Goal: Task Accomplishment & Management: Complete application form

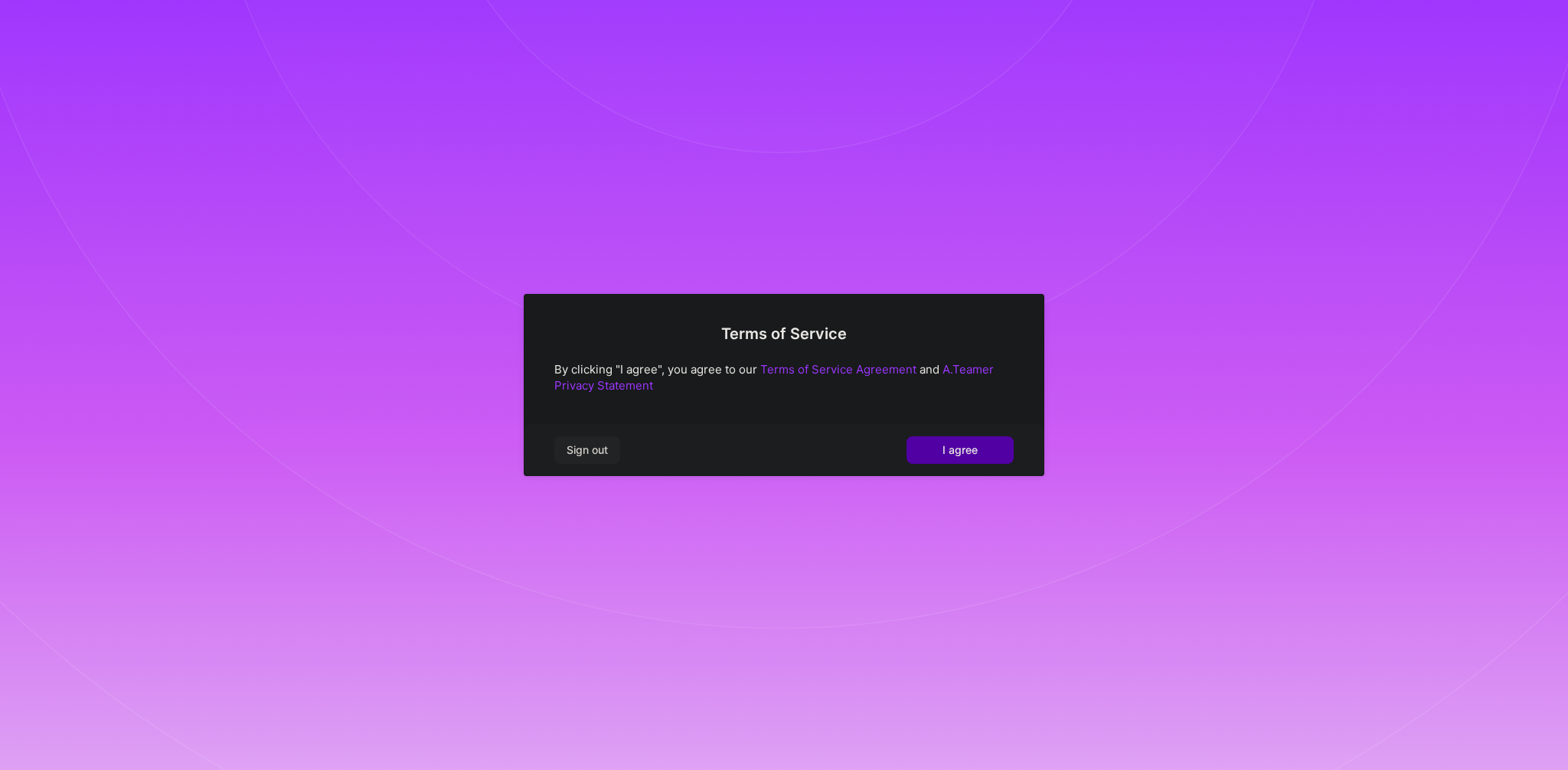
click at [963, 451] on span "I agree" at bounding box center [960, 450] width 36 height 15
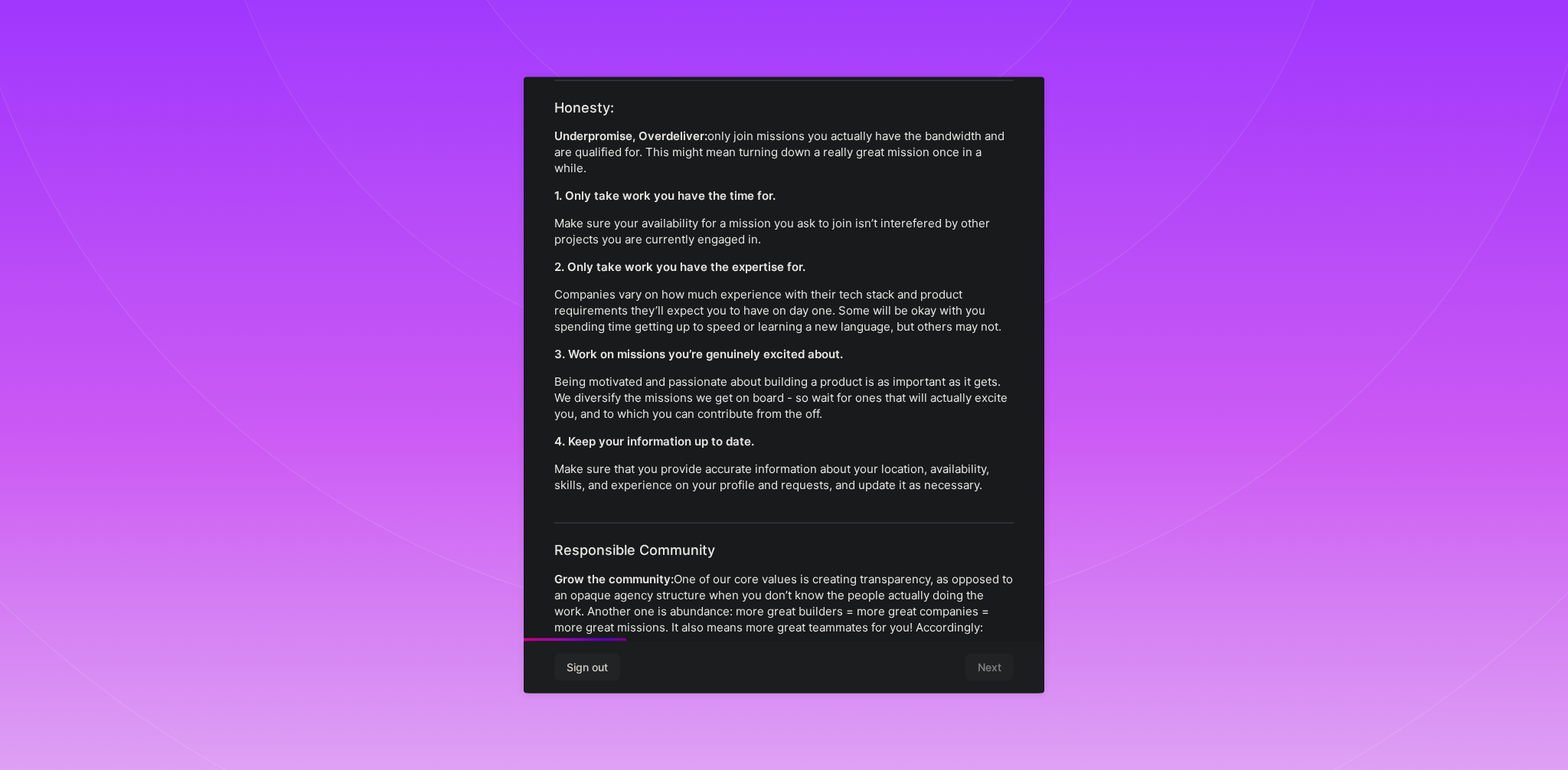
scroll to position [290, 0]
click at [558, 381] on p "Being motivated and passionate about building a product is as important as it g…" at bounding box center [784, 398] width 459 height 48
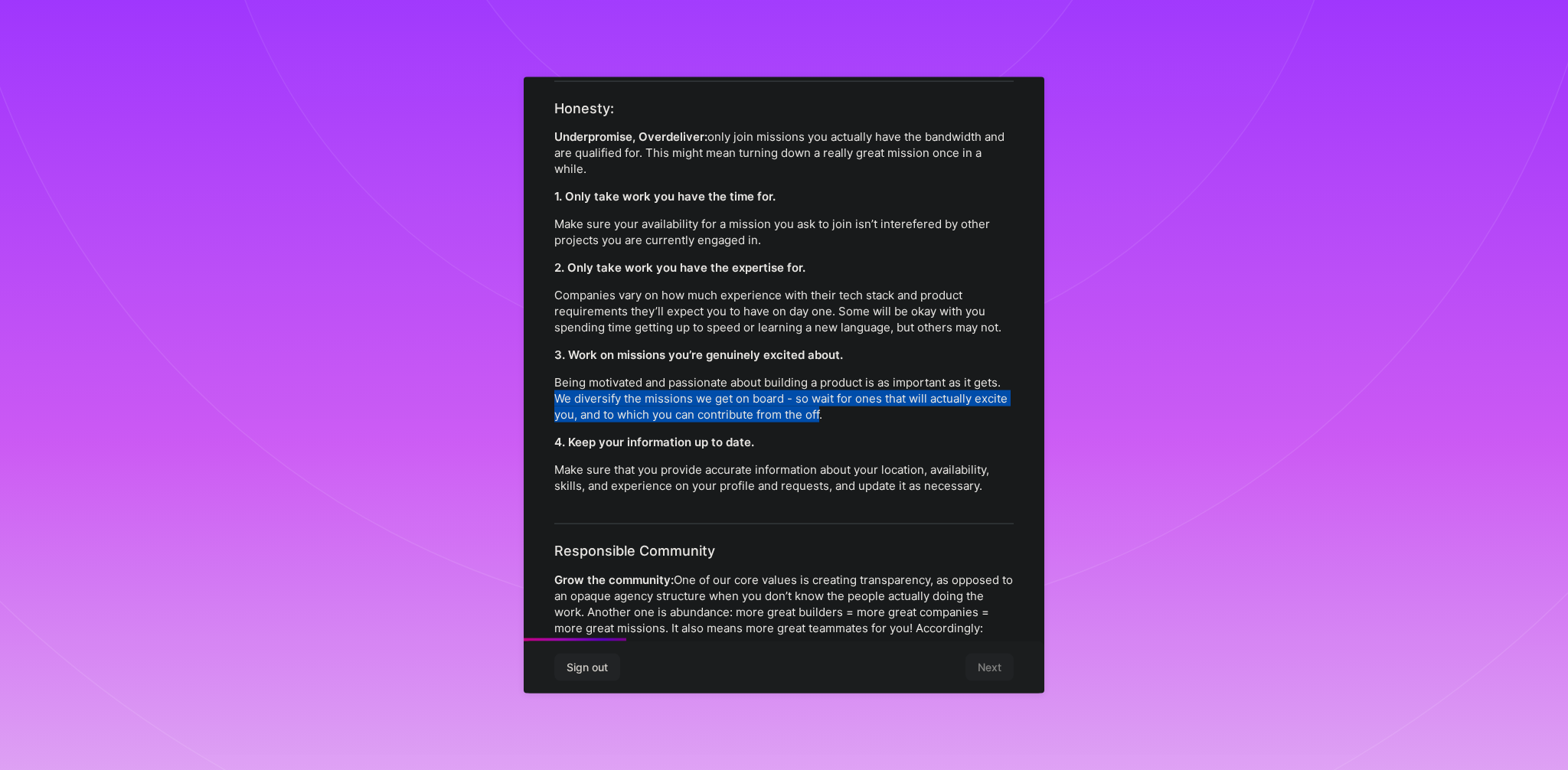
drag, startPoint x: 558, startPoint y: 381, endPoint x: 805, endPoint y: 398, distance: 247.6
click at [813, 400] on p "Being motivated and passionate about building a product is as important as it g…" at bounding box center [784, 398] width 459 height 48
click at [797, 384] on p "Being motivated and passionate about building a product is as important as it g…" at bounding box center [784, 398] width 459 height 48
drag, startPoint x: 797, startPoint y: 384, endPoint x: 812, endPoint y: 403, distance: 24.2
click at [812, 403] on p "Being motivated and passionate about building a product is as important as it g…" at bounding box center [784, 398] width 459 height 48
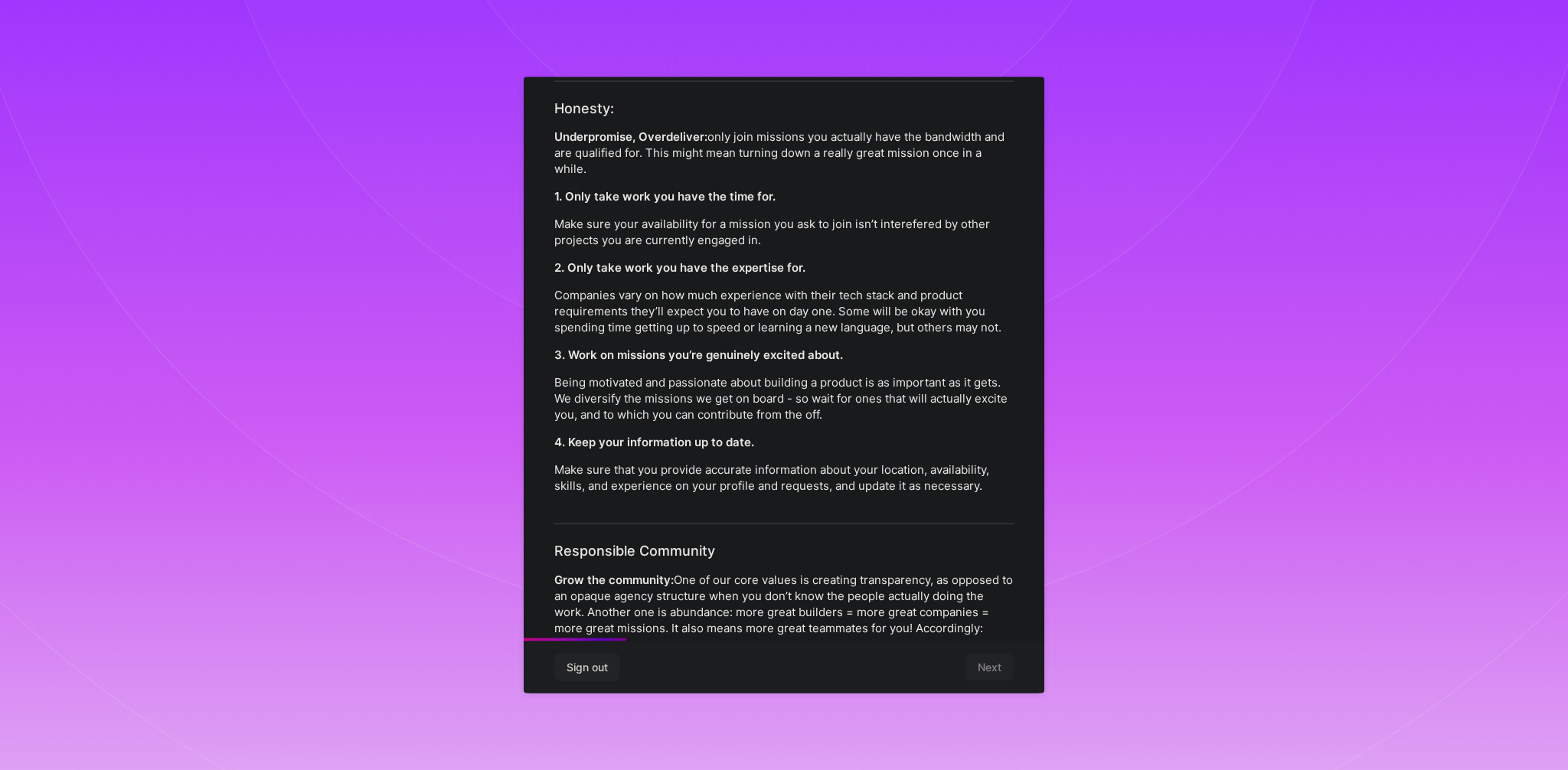
click at [562, 287] on p "Companies vary on how much experience with their tech stack and product require…" at bounding box center [784, 311] width 459 height 48
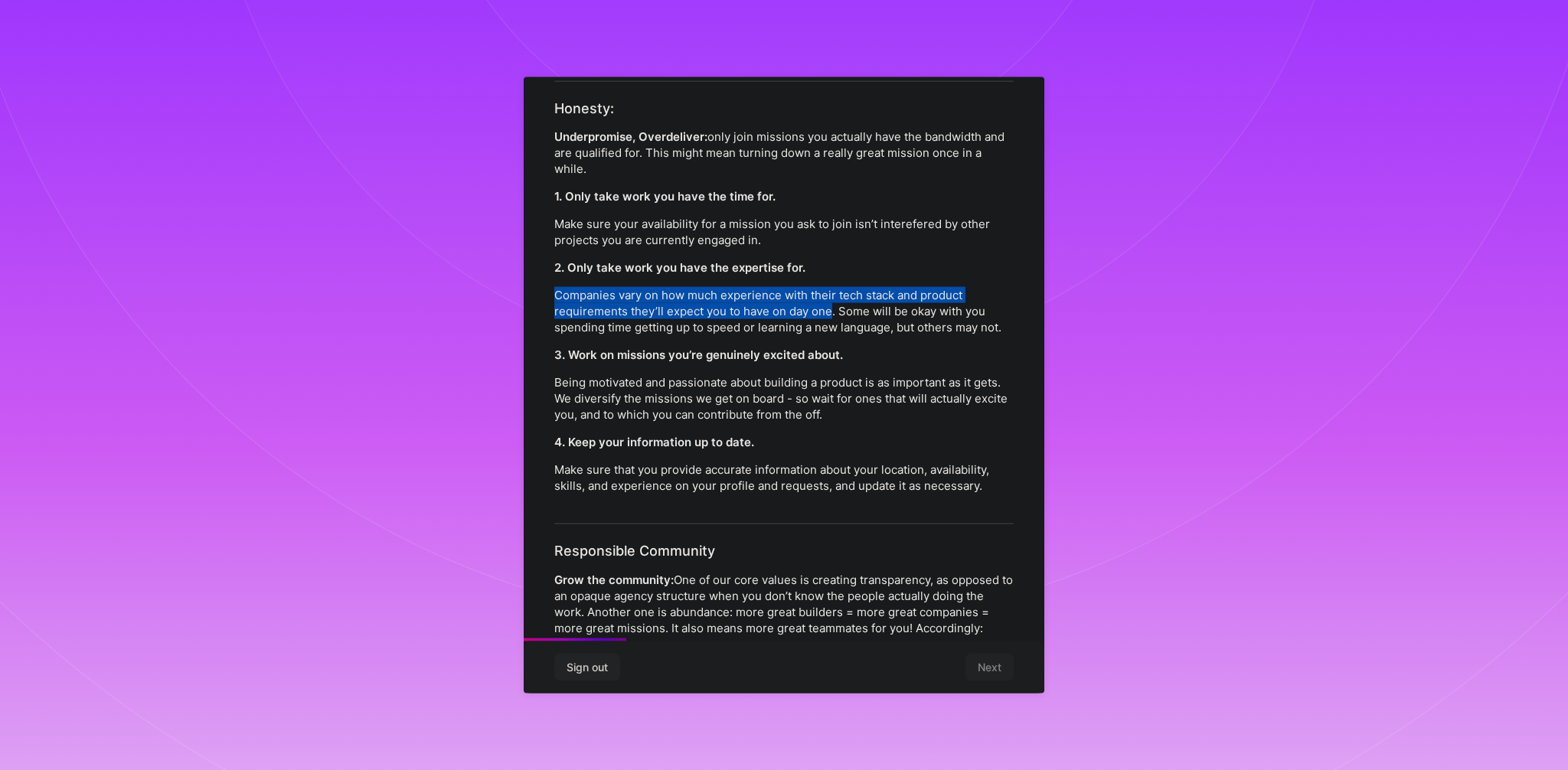
drag, startPoint x: 562, startPoint y: 280, endPoint x: 850, endPoint y: 295, distance: 288.4
click at [820, 295] on p "Companies vary on how much experience with their tech stack and product require…" at bounding box center [784, 311] width 459 height 48
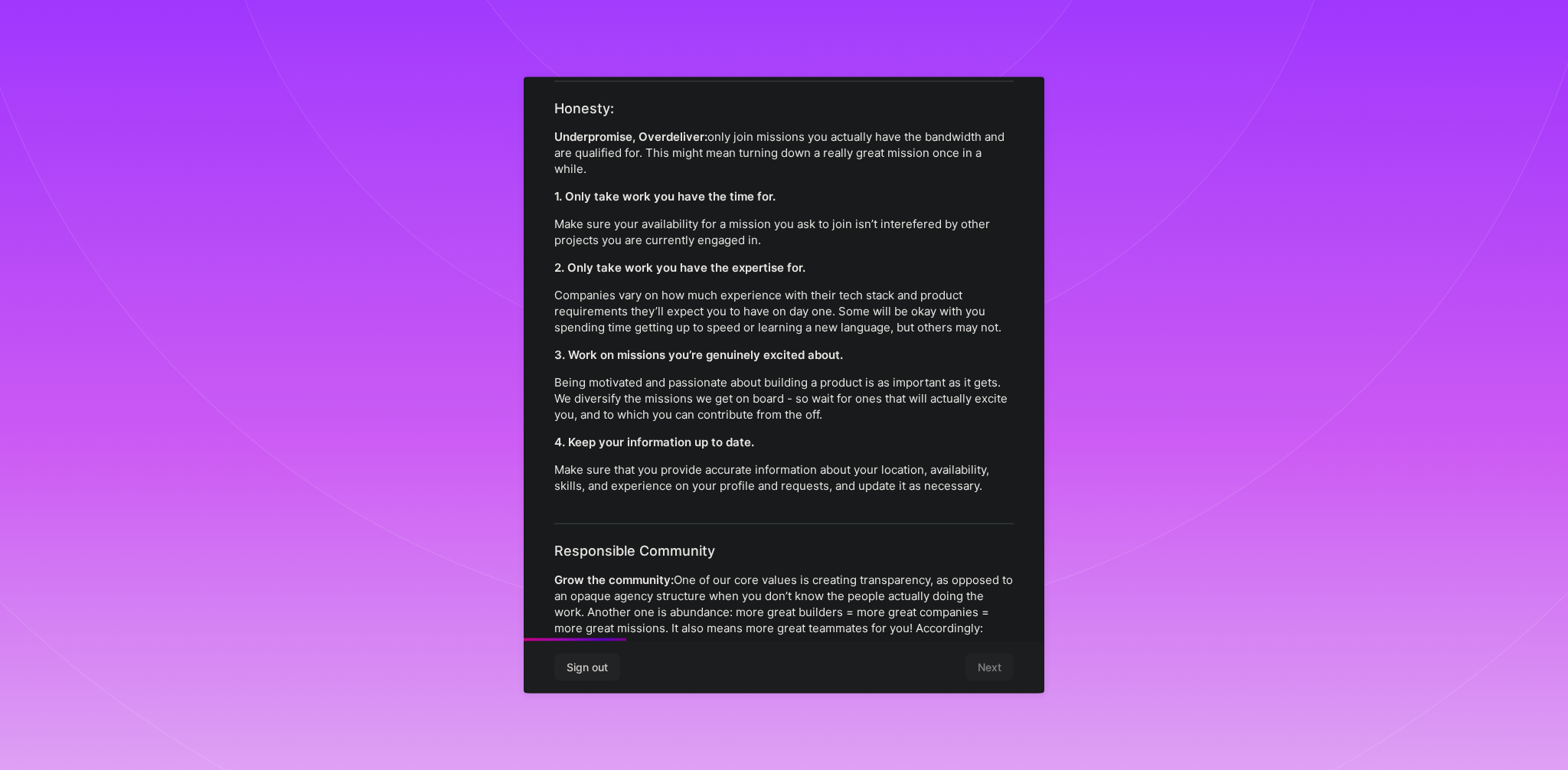
click at [851, 295] on p "Companies vary on how much experience with their tech stack and product require…" at bounding box center [784, 311] width 459 height 48
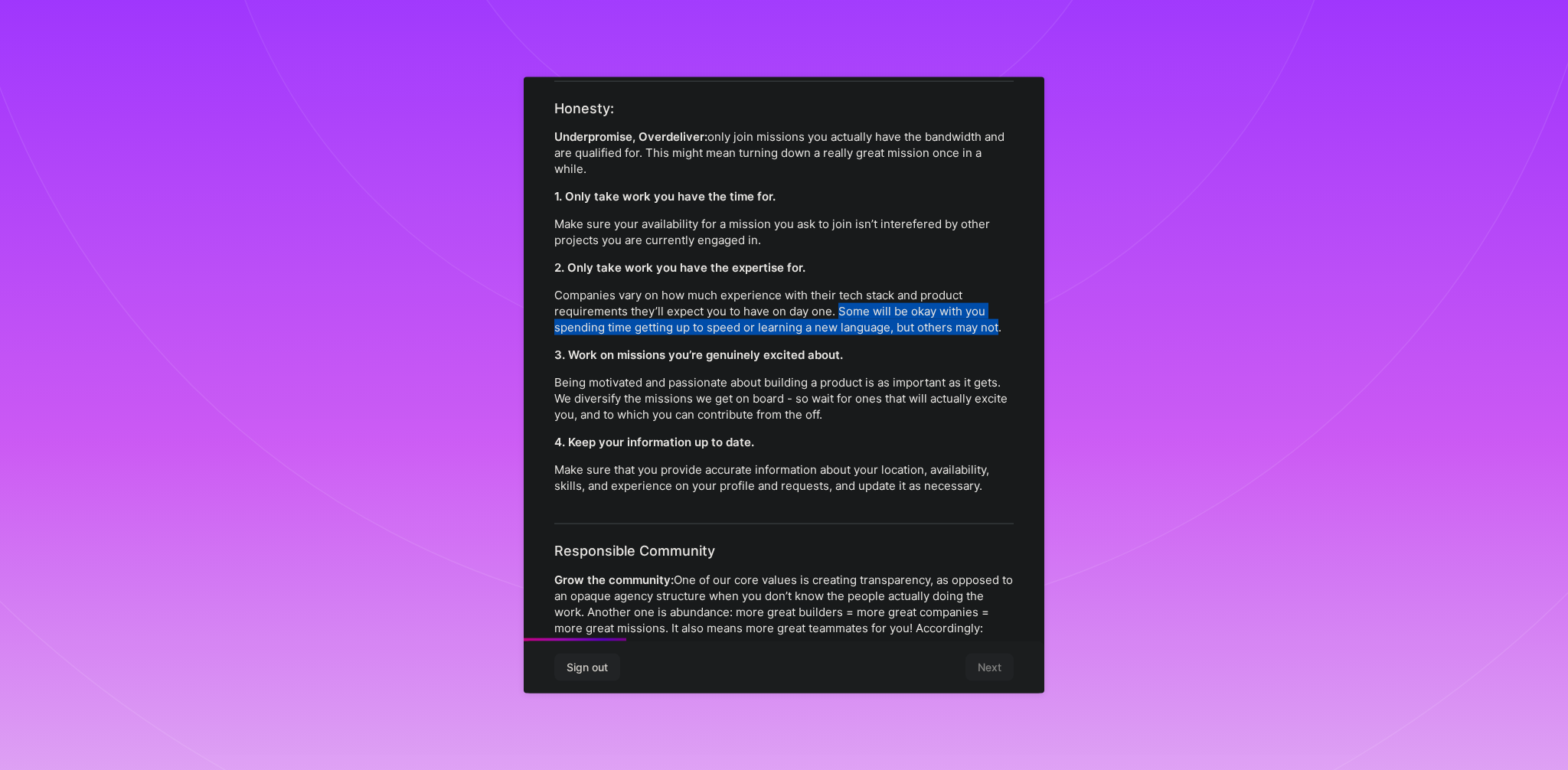
drag, startPoint x: 851, startPoint y: 295, endPoint x: 983, endPoint y: 313, distance: 133.2
click at [983, 313] on p "Companies vary on how much experience with their tech stack and product require…" at bounding box center [784, 311] width 459 height 48
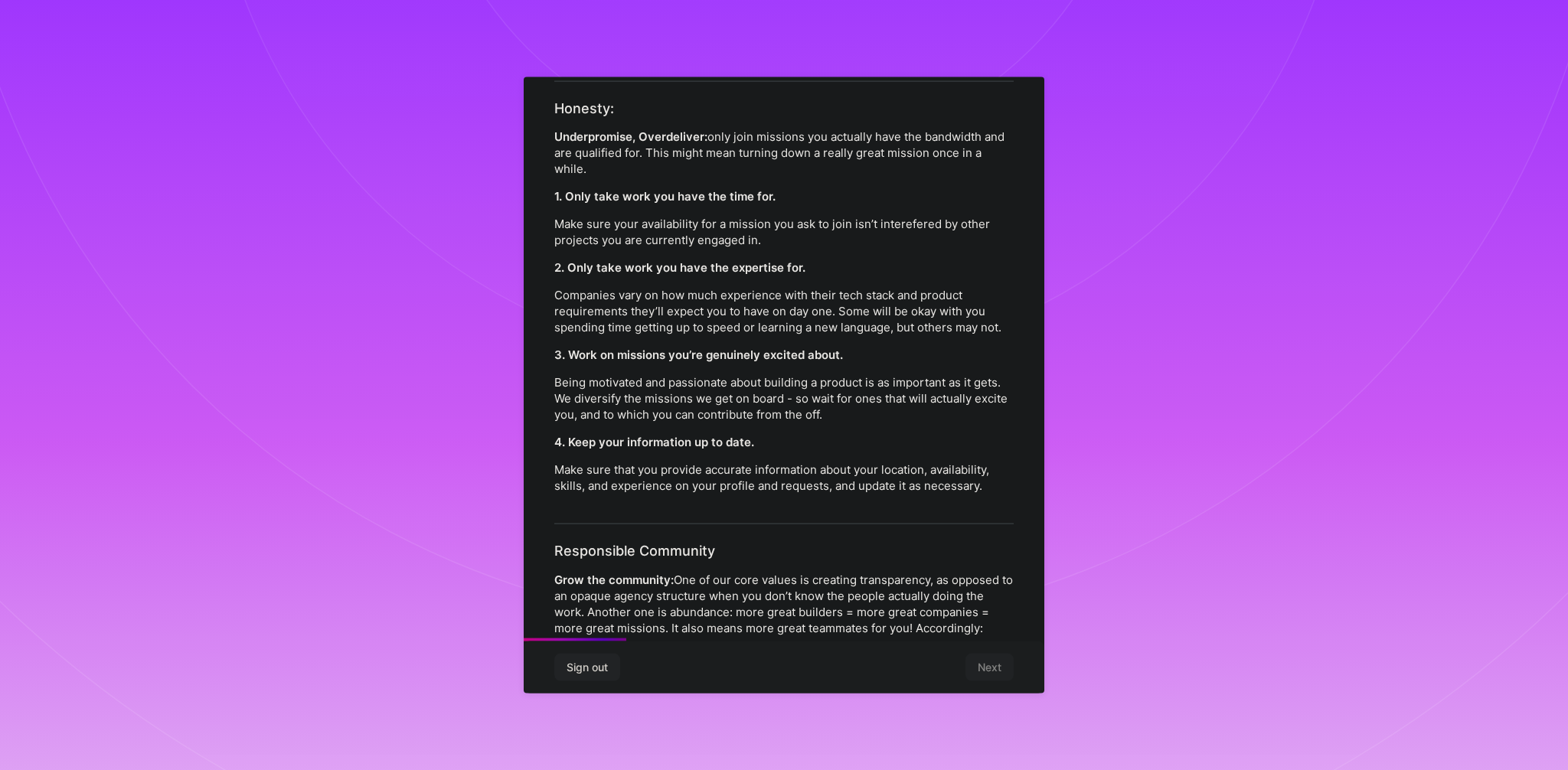
click at [565, 216] on p "Make sure your availability for a mission you ask to join isn’t interefered by …" at bounding box center [784, 232] width 459 height 32
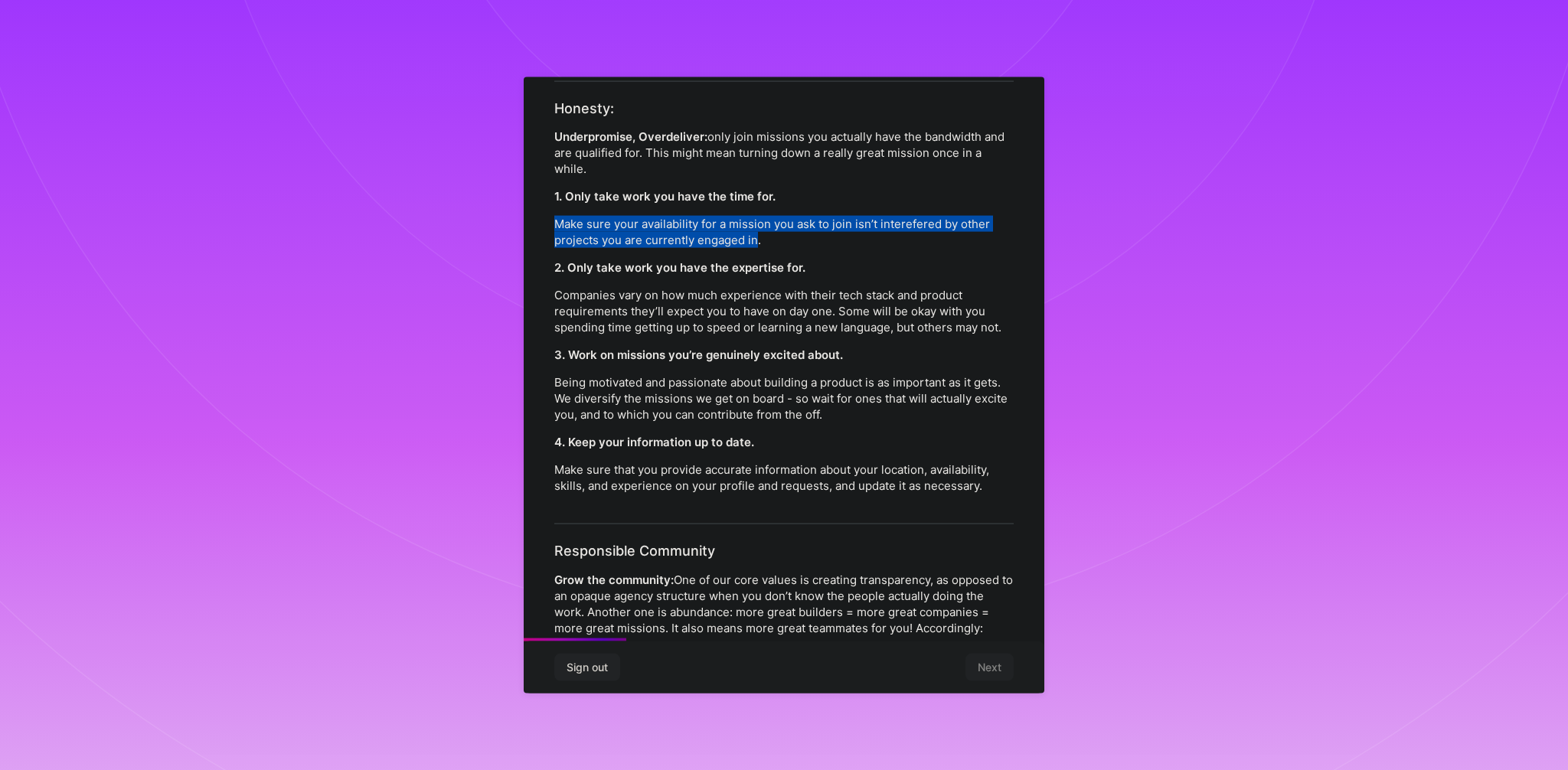
drag, startPoint x: 565, startPoint y: 210, endPoint x: 748, endPoint y: 223, distance: 183.5
click at [748, 223] on p "Make sure your availability for a mission you ask to join isn’t interefered by …" at bounding box center [784, 232] width 459 height 32
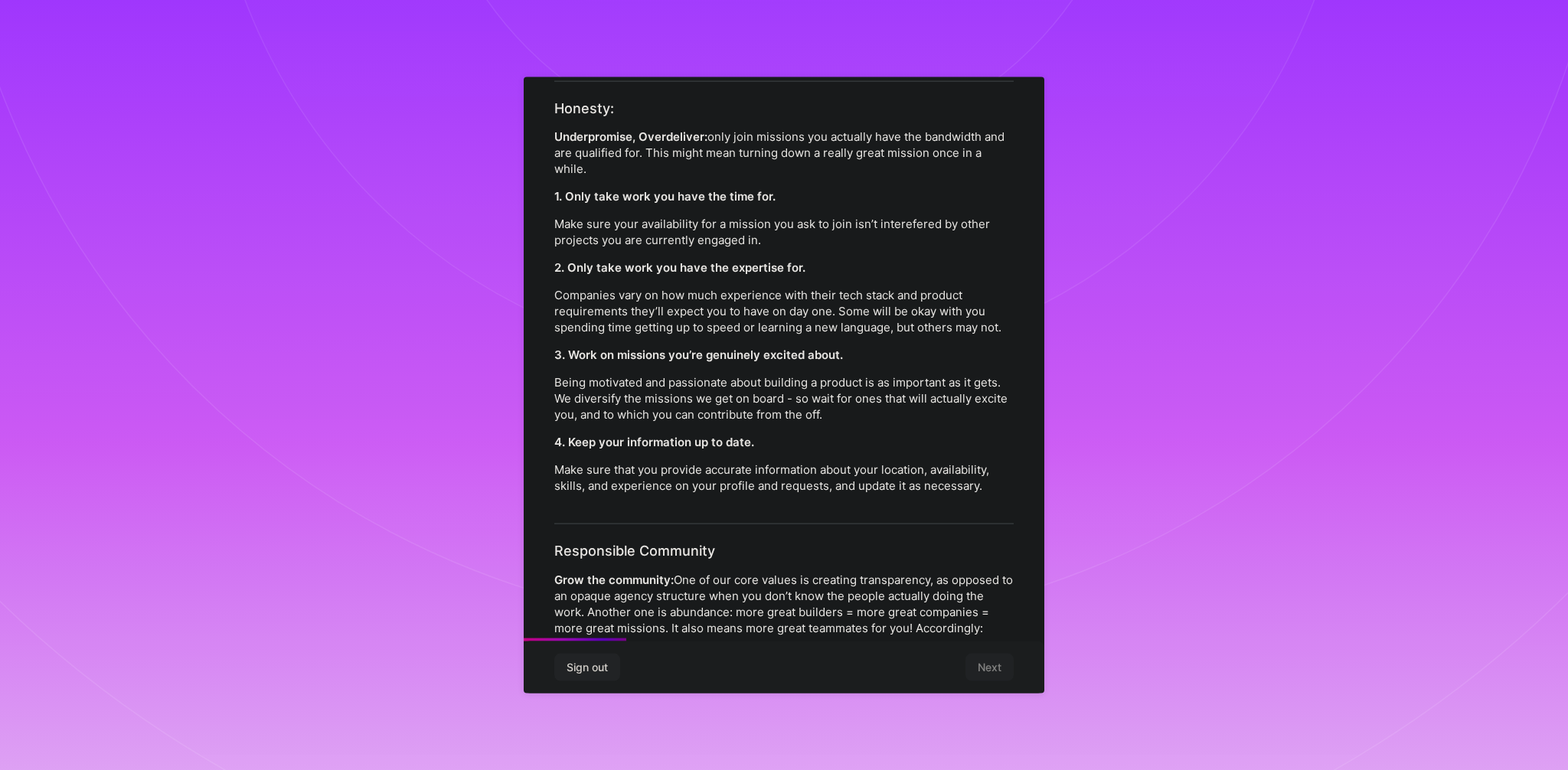
click at [795, 230] on p "Make sure your availability for a mission you ask to join isn’t interefered by …" at bounding box center [784, 232] width 459 height 32
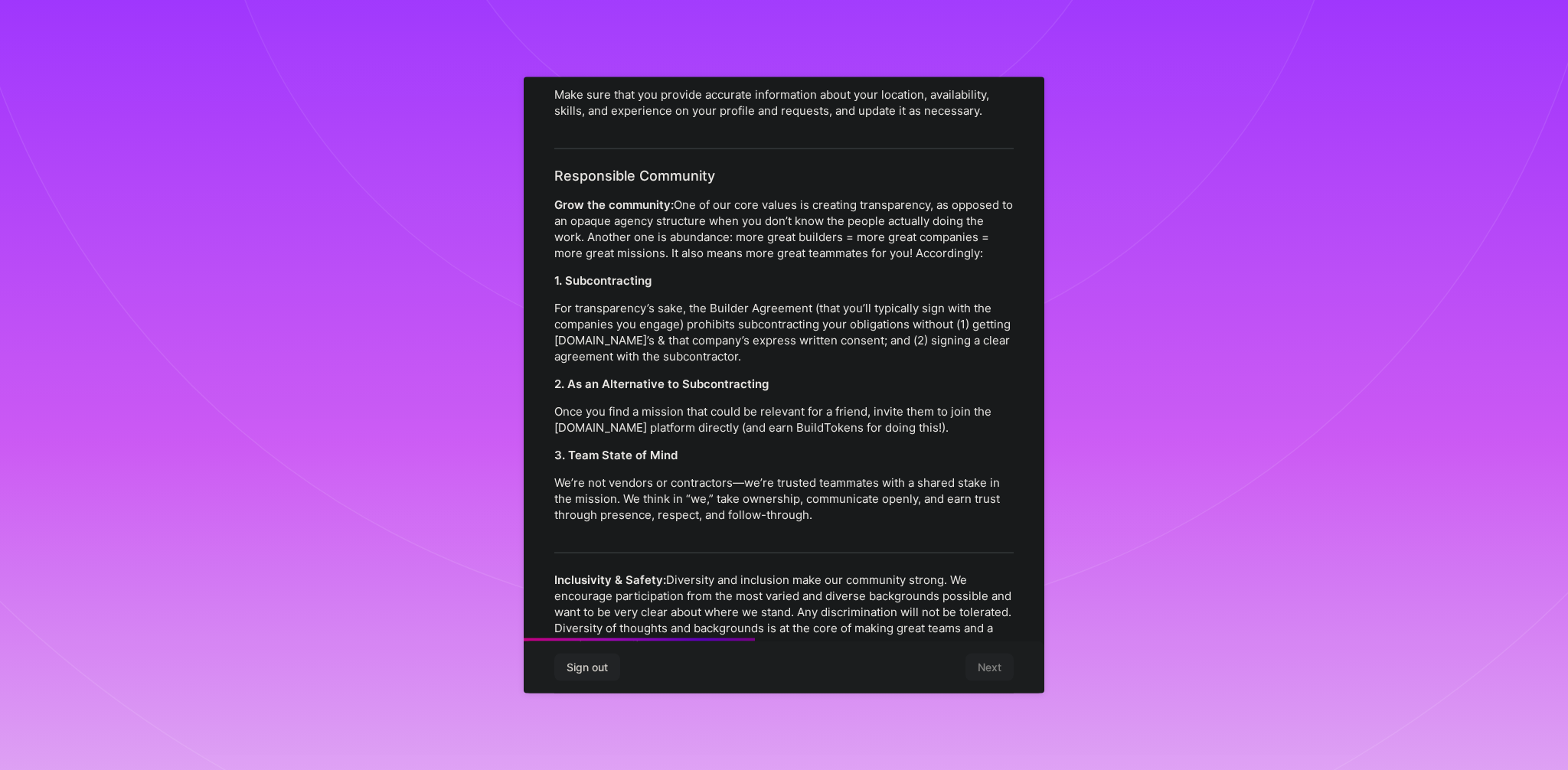
scroll to position [666, 0]
click at [540, 290] on div "Platform Code of Conduct This is the A.Team Platform Code of Conduct! We’re tra…" at bounding box center [783, 394] width 520 height 632
click at [560, 298] on p "For transparency’s sake, the Builder Agreement (that you’ll typically sign with…" at bounding box center [784, 330] width 459 height 64
drag, startPoint x: 560, startPoint y: 287, endPoint x: 794, endPoint y: 288, distance: 234.0
click at [794, 298] on p "For transparency’s sake, the Builder Agreement (that you’ll typically sign with…" at bounding box center [784, 330] width 459 height 64
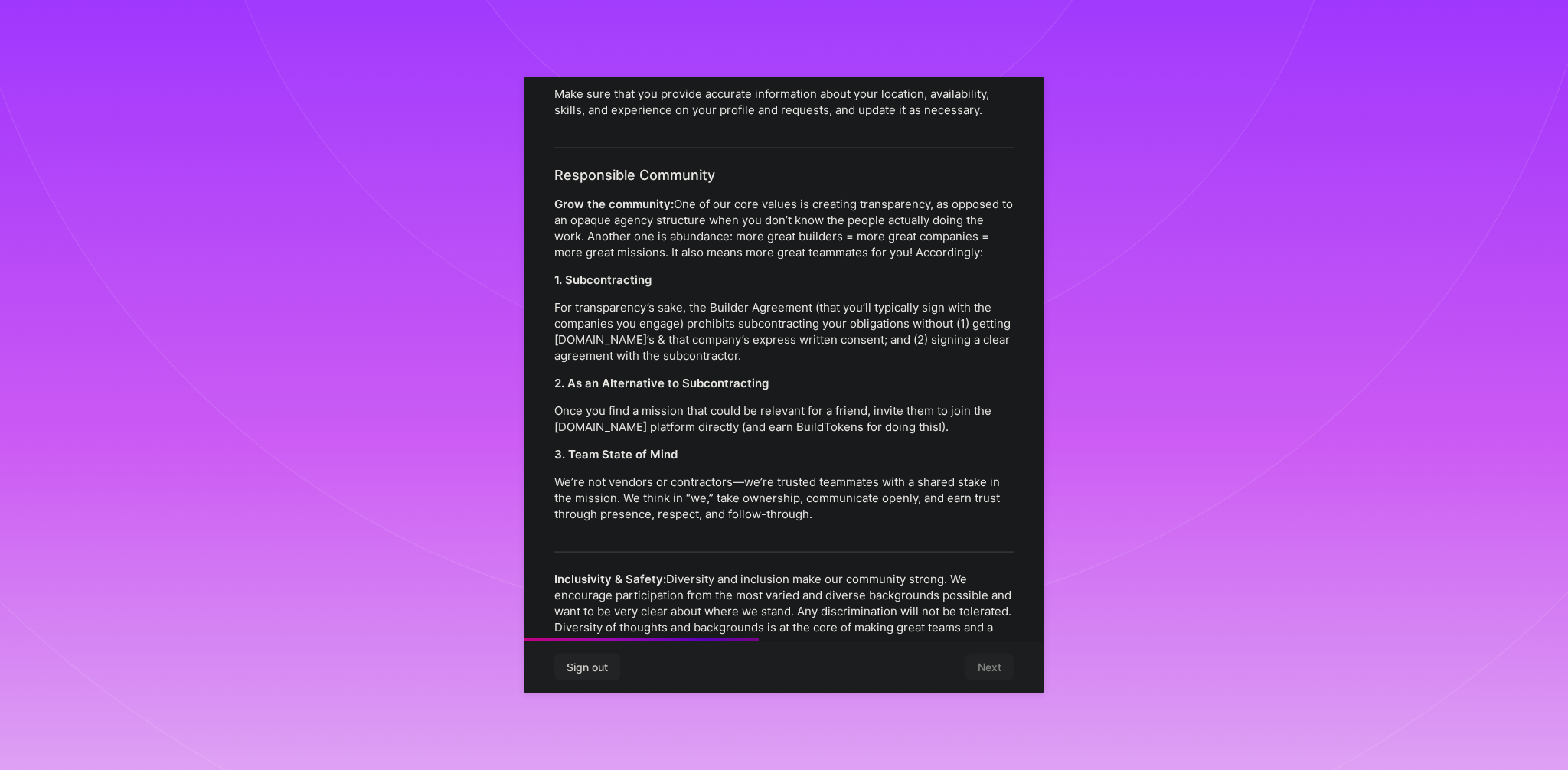
click at [716, 306] on p "For transparency’s sake, the Builder Agreement (that you’ll typically sign with…" at bounding box center [784, 330] width 459 height 64
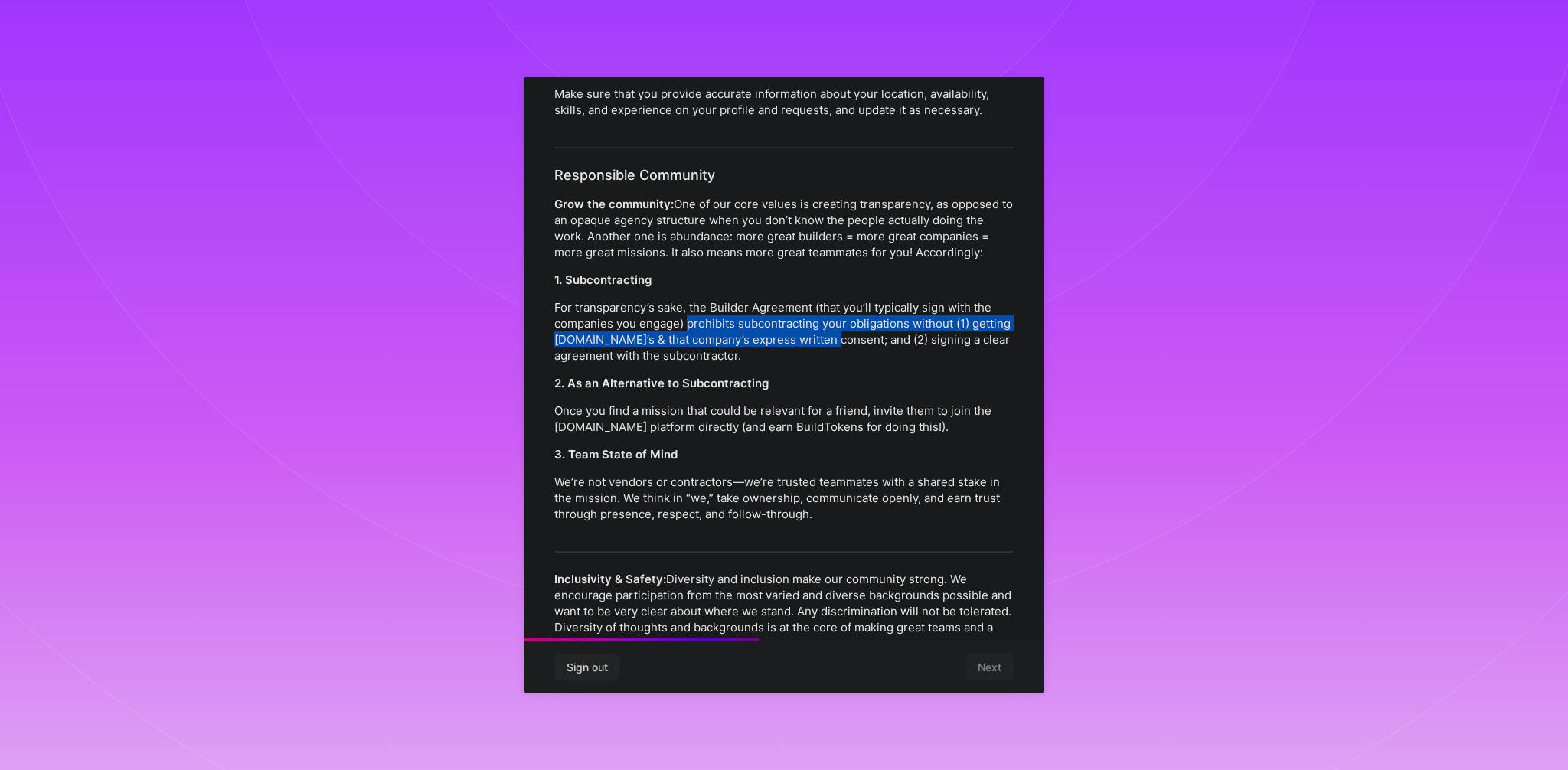
drag, startPoint x: 716, startPoint y: 306, endPoint x: 805, endPoint y: 323, distance: 90.6
click at [805, 323] on p "For transparency’s sake, the Builder Agreement (that you’ll typically sign with…" at bounding box center [784, 330] width 459 height 64
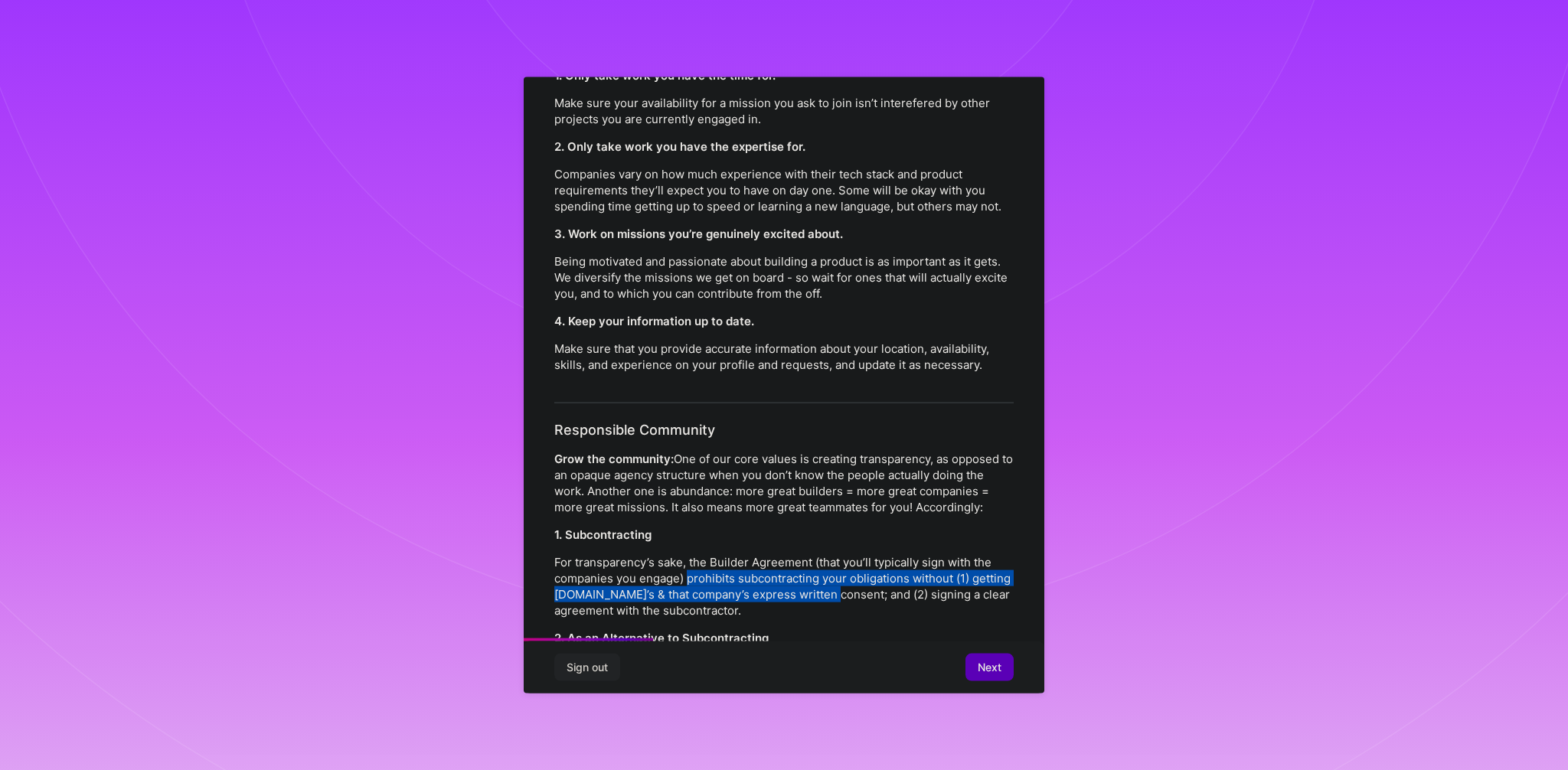
scroll to position [502, 0]
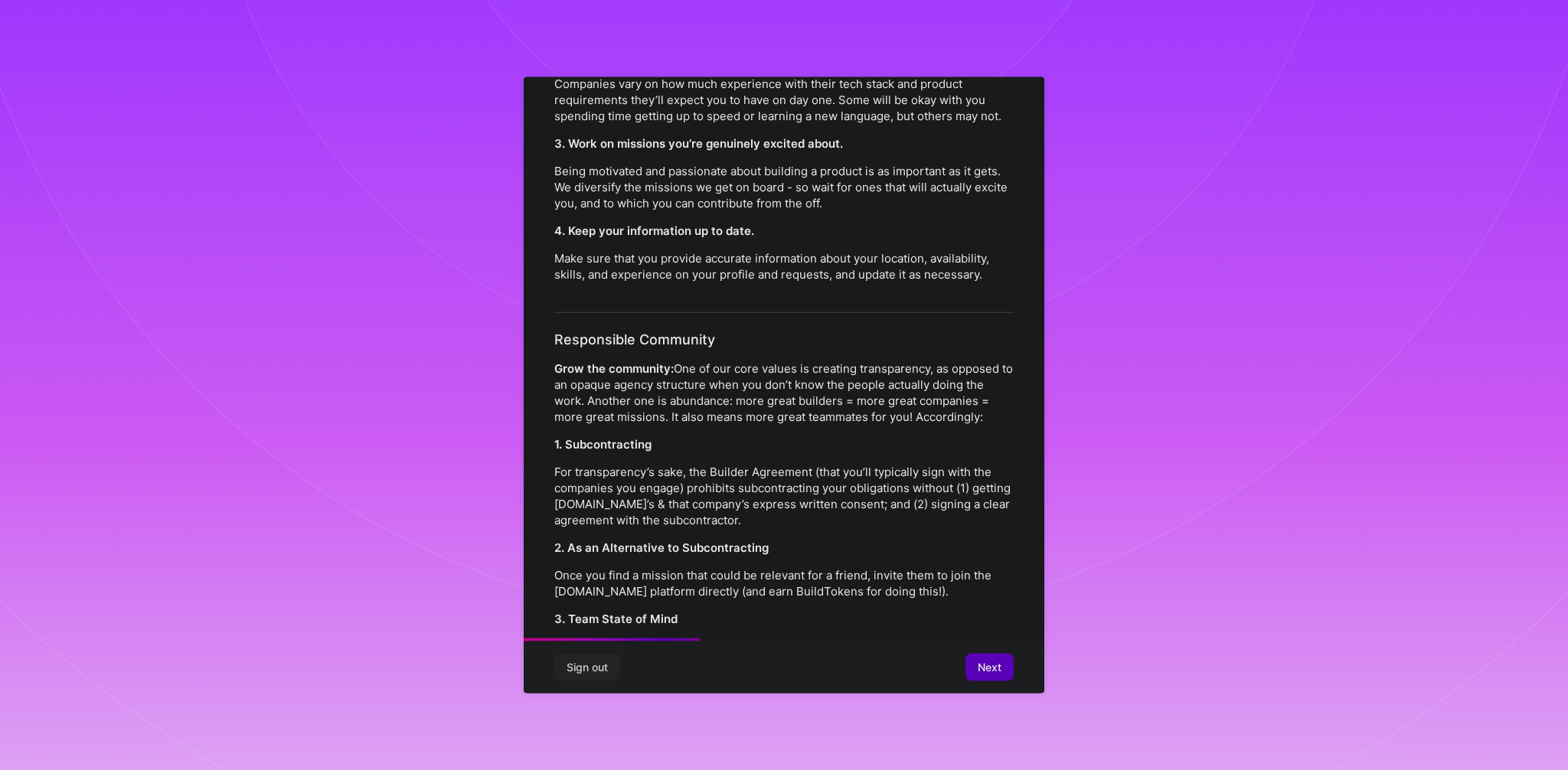
click at [609, 363] on p "Grow the community: One of our core values is creating transparency, as opposed…" at bounding box center [784, 391] width 459 height 64
click at [619, 399] on p "Grow the community: One of our core values is creating transparency, as opposed…" at bounding box center [784, 391] width 459 height 64
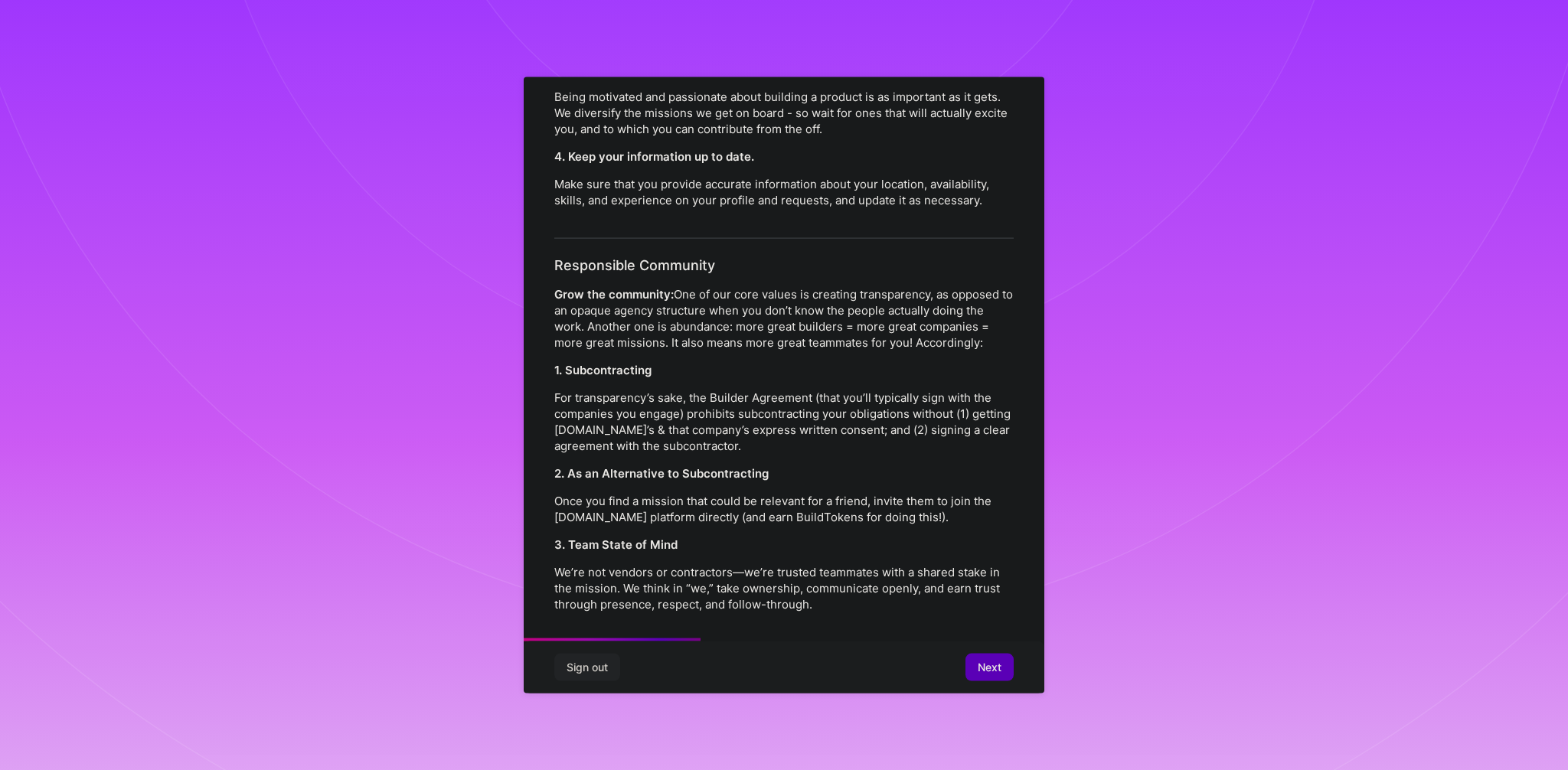
scroll to position [824, 0]
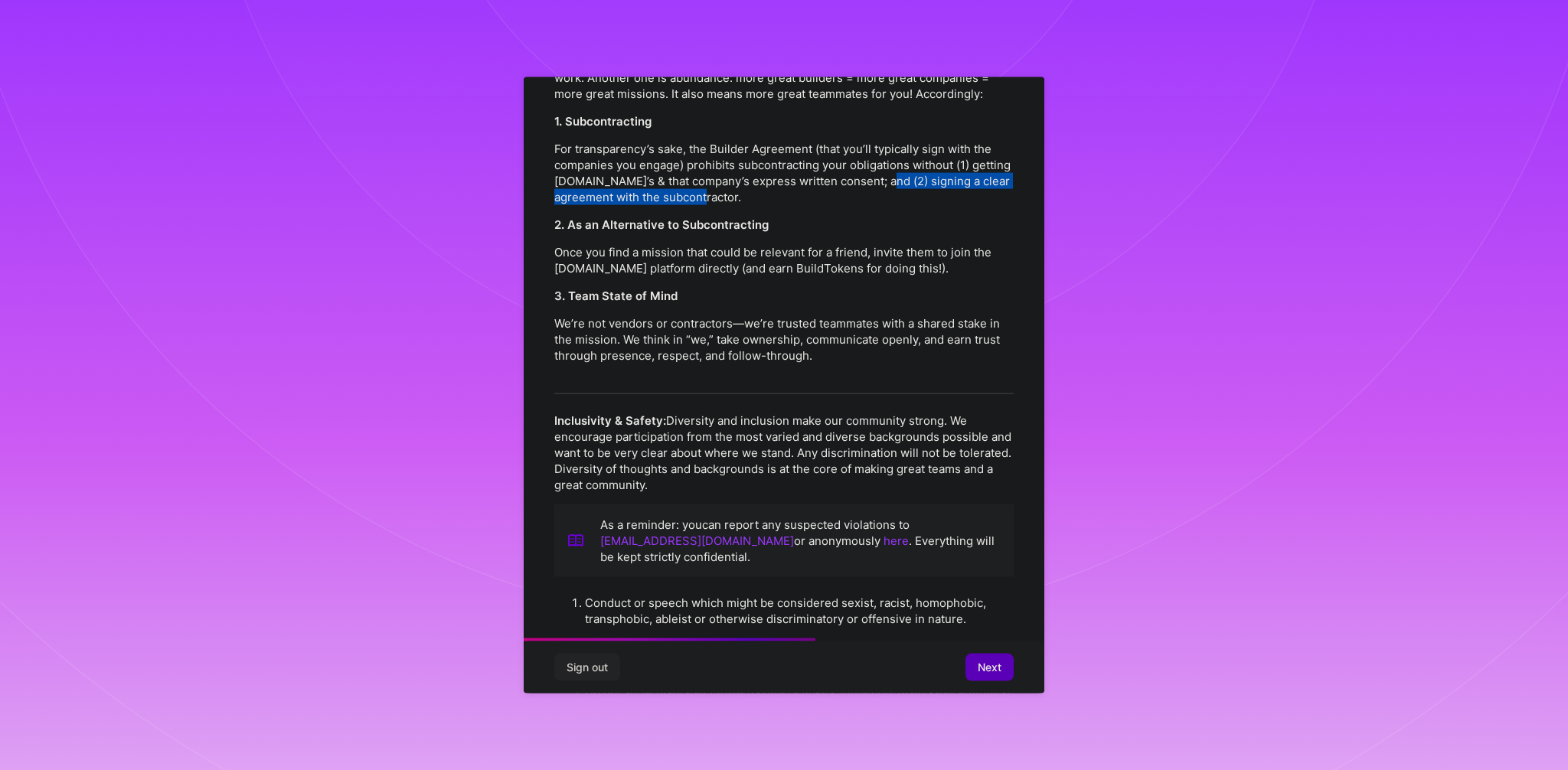
drag, startPoint x: 881, startPoint y: 165, endPoint x: 891, endPoint y: 179, distance: 17.2
click at [891, 177] on p "For transparency’s sake, the Builder Agreement (that you’ll typically sign with…" at bounding box center [784, 172] width 459 height 64
click at [569, 244] on p "Once you find a mission that could be relevant for a friend, invite them to joi…" at bounding box center [784, 260] width 459 height 32
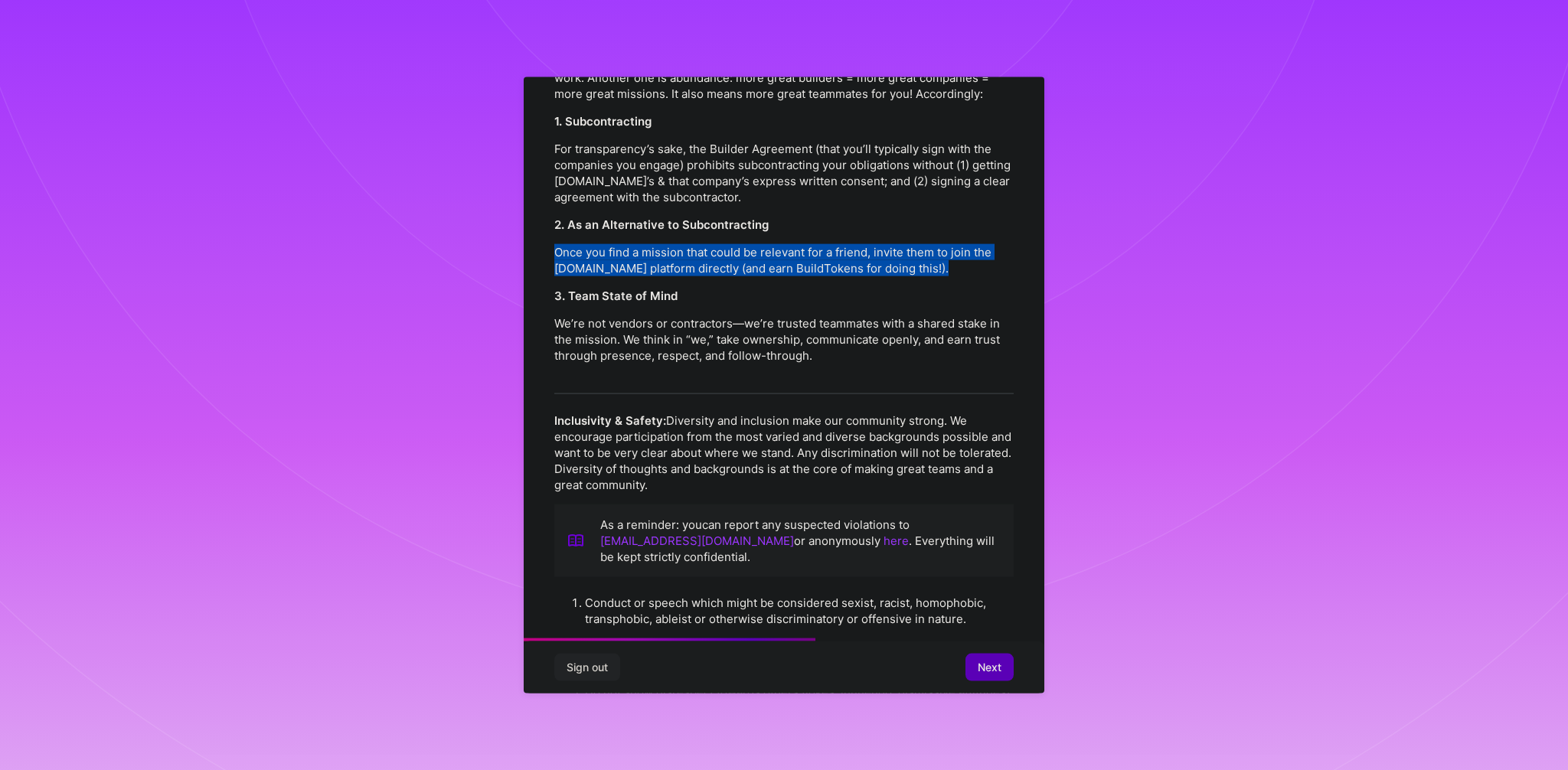
drag, startPoint x: 569, startPoint y: 237, endPoint x: 910, endPoint y: 255, distance: 341.5
click at [910, 255] on p "Once you find a mission that could be relevant for a friend, invite them to joi…" at bounding box center [784, 260] width 459 height 32
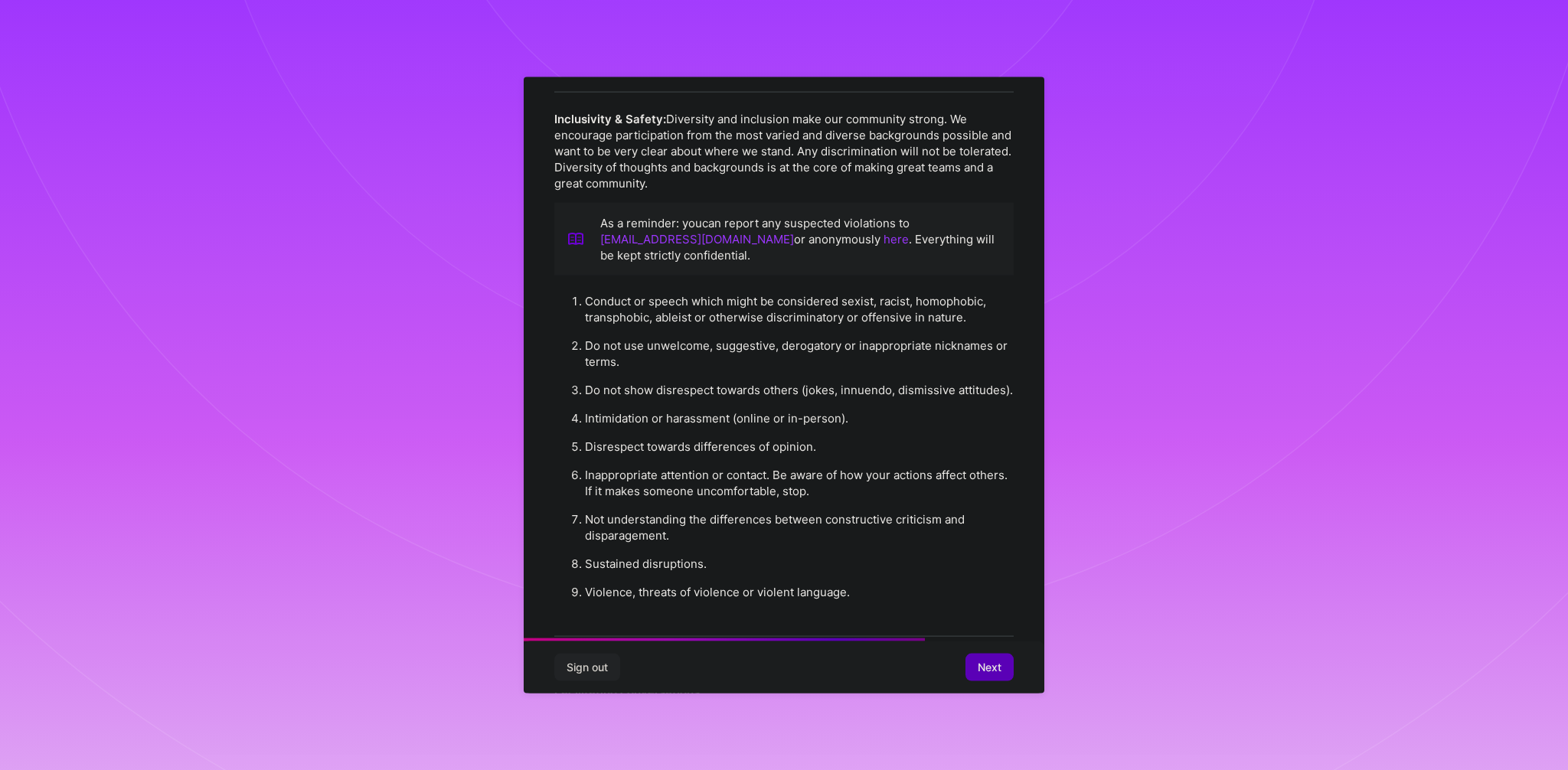
scroll to position [1170, 0]
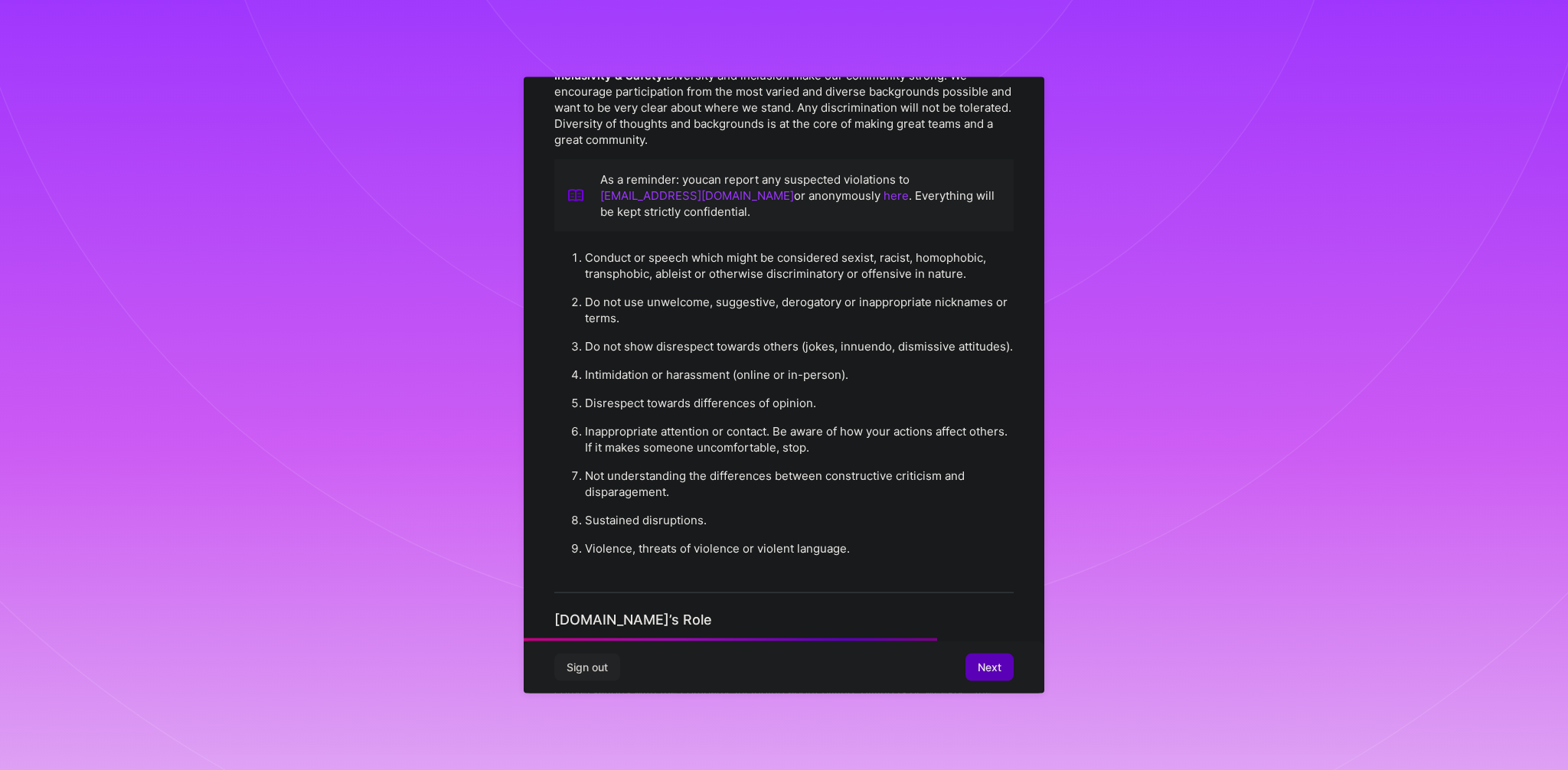
click at [608, 243] on li "Conduct or speech which might be considered sexist, racist, homophobic, transph…" at bounding box center [799, 264] width 428 height 44
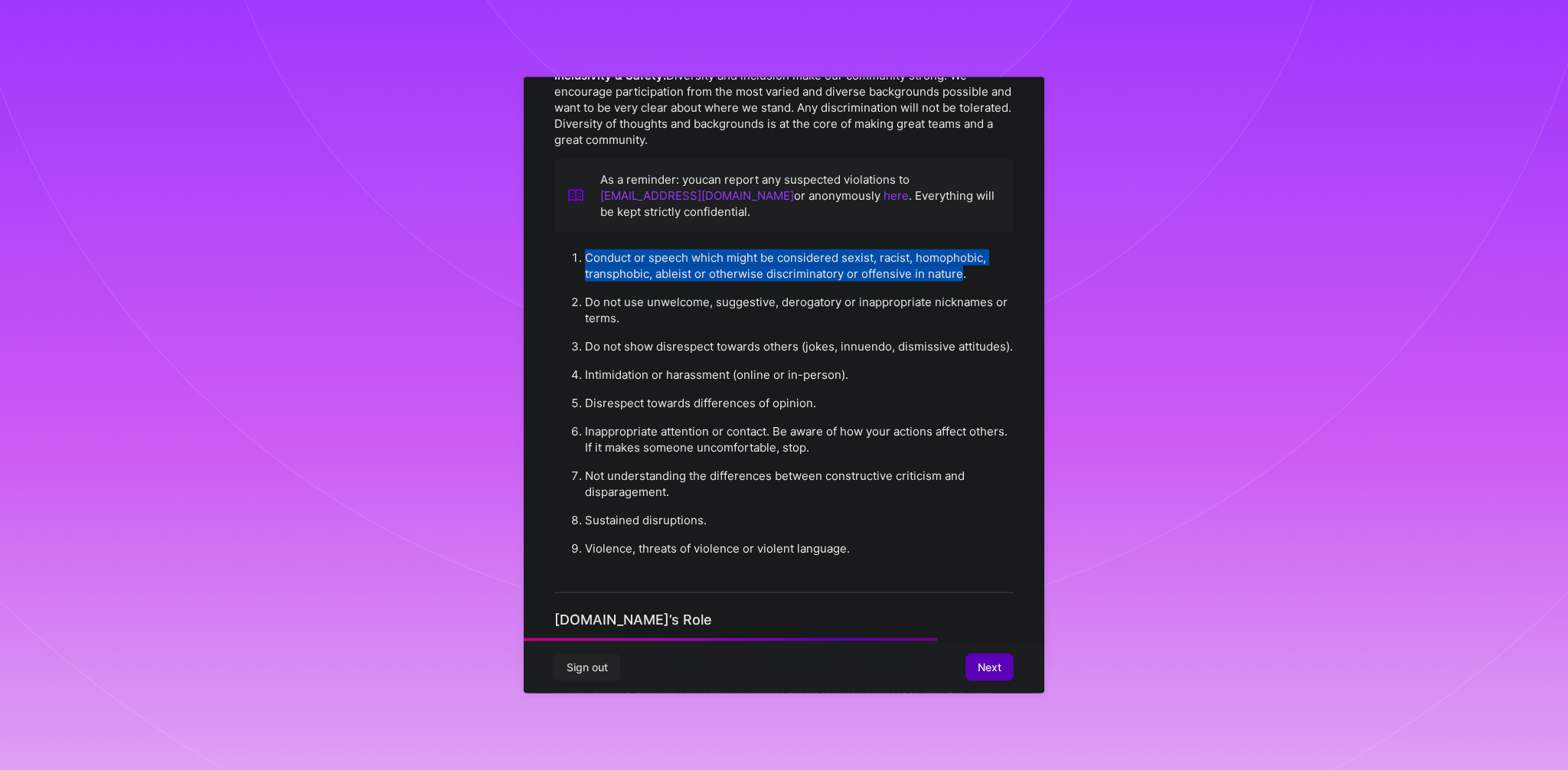
drag, startPoint x: 608, startPoint y: 240, endPoint x: 940, endPoint y: 261, distance: 332.7
click at [940, 261] on li "Conduct or speech which might be considered sexist, racist, homophobic, transph…" at bounding box center [799, 264] width 428 height 44
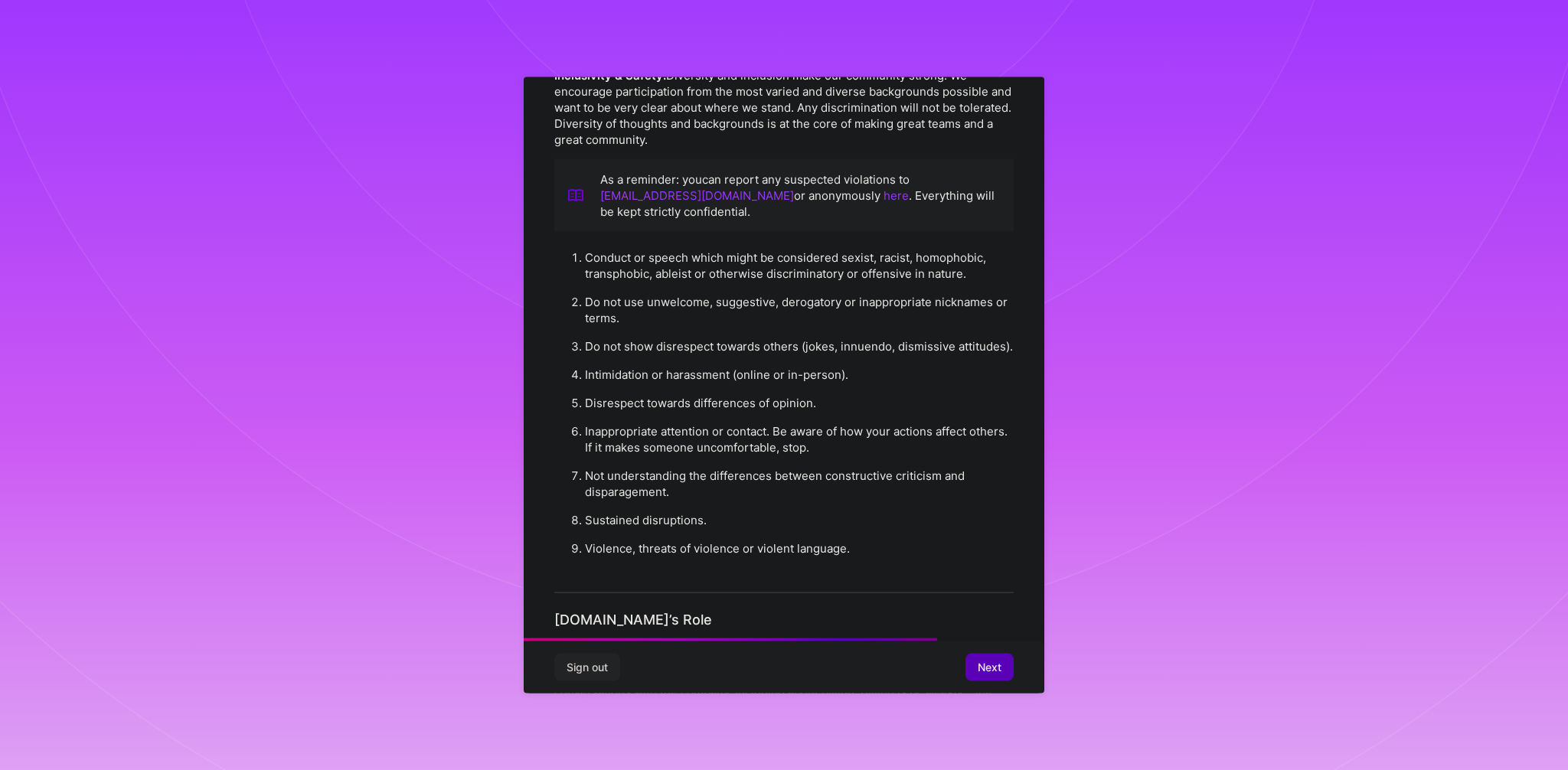
click at [586, 287] on li "Do not use unwelcome, suggestive, derogatory or inappropriate nicknames or term…" at bounding box center [799, 308] width 428 height 44
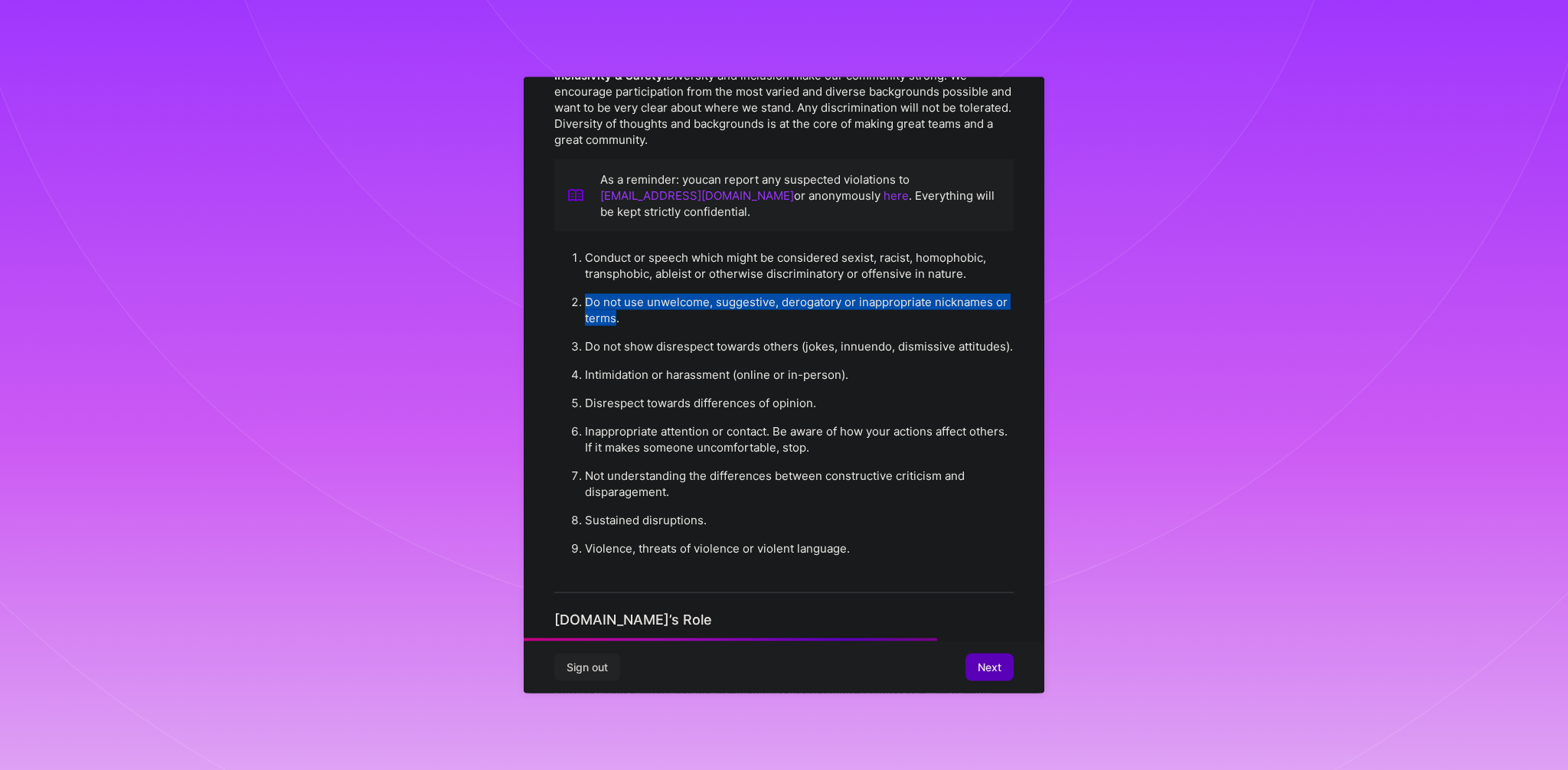
drag, startPoint x: 586, startPoint y: 286, endPoint x: 598, endPoint y: 301, distance: 19.2
click at [598, 301] on li "Do not use unwelcome, suggestive, derogatory or inappropriate nicknames or term…" at bounding box center [799, 308] width 428 height 44
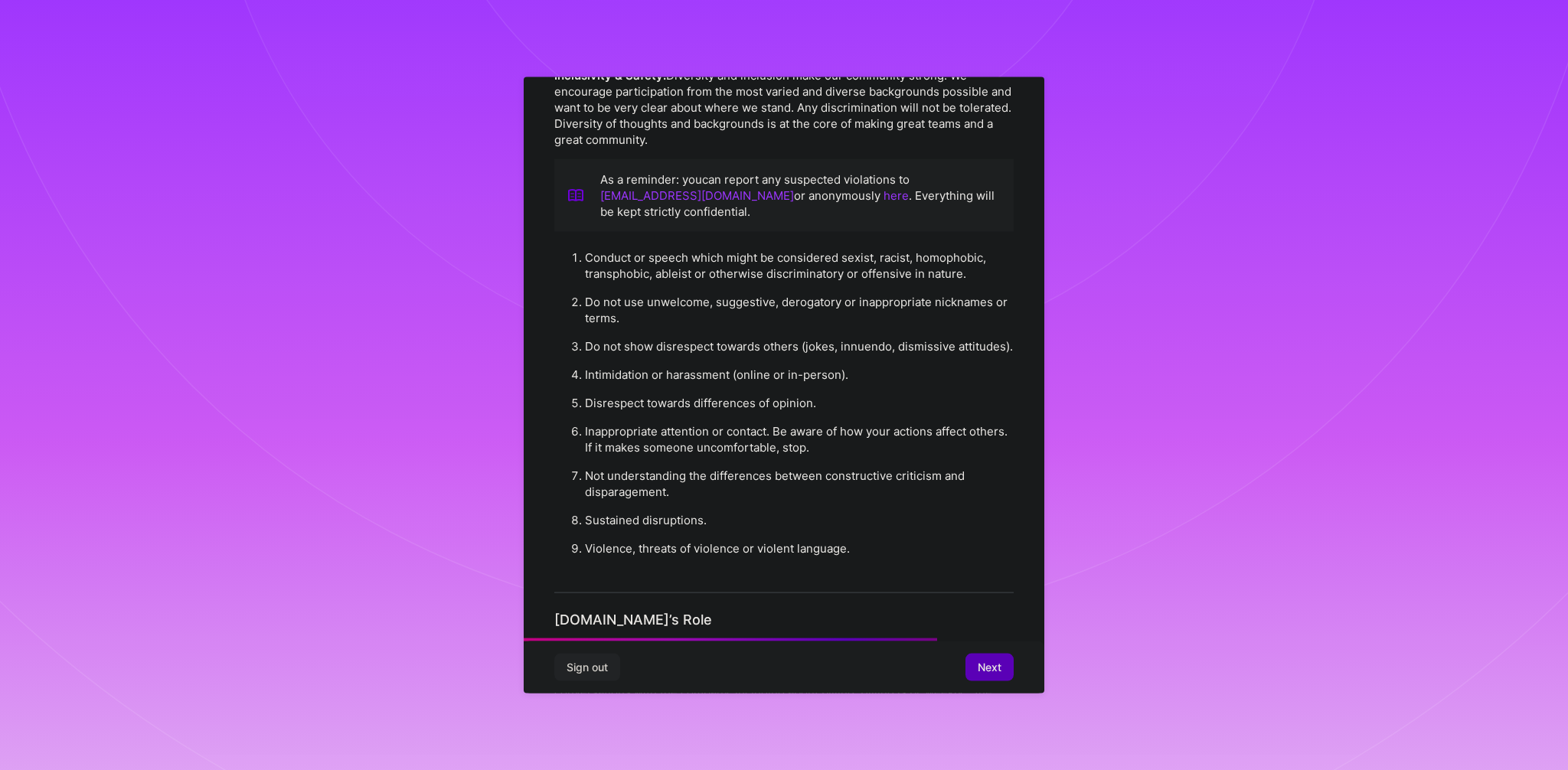
click at [588, 332] on li "Do not show disrespect towards others (jokes, innuendo, dismissive attitudes)." at bounding box center [799, 346] width 428 height 29
drag, startPoint x: 588, startPoint y: 328, endPoint x: 780, endPoint y: 331, distance: 192.0
click at [780, 332] on li "Do not show disrespect towards others (jokes, innuendo, dismissive attitudes)." at bounding box center [799, 346] width 428 height 29
click at [596, 359] on li "Intimidation or harassment (online or in-person)." at bounding box center [799, 373] width 428 height 29
drag, startPoint x: 596, startPoint y: 355, endPoint x: 717, endPoint y: 356, distance: 121.0
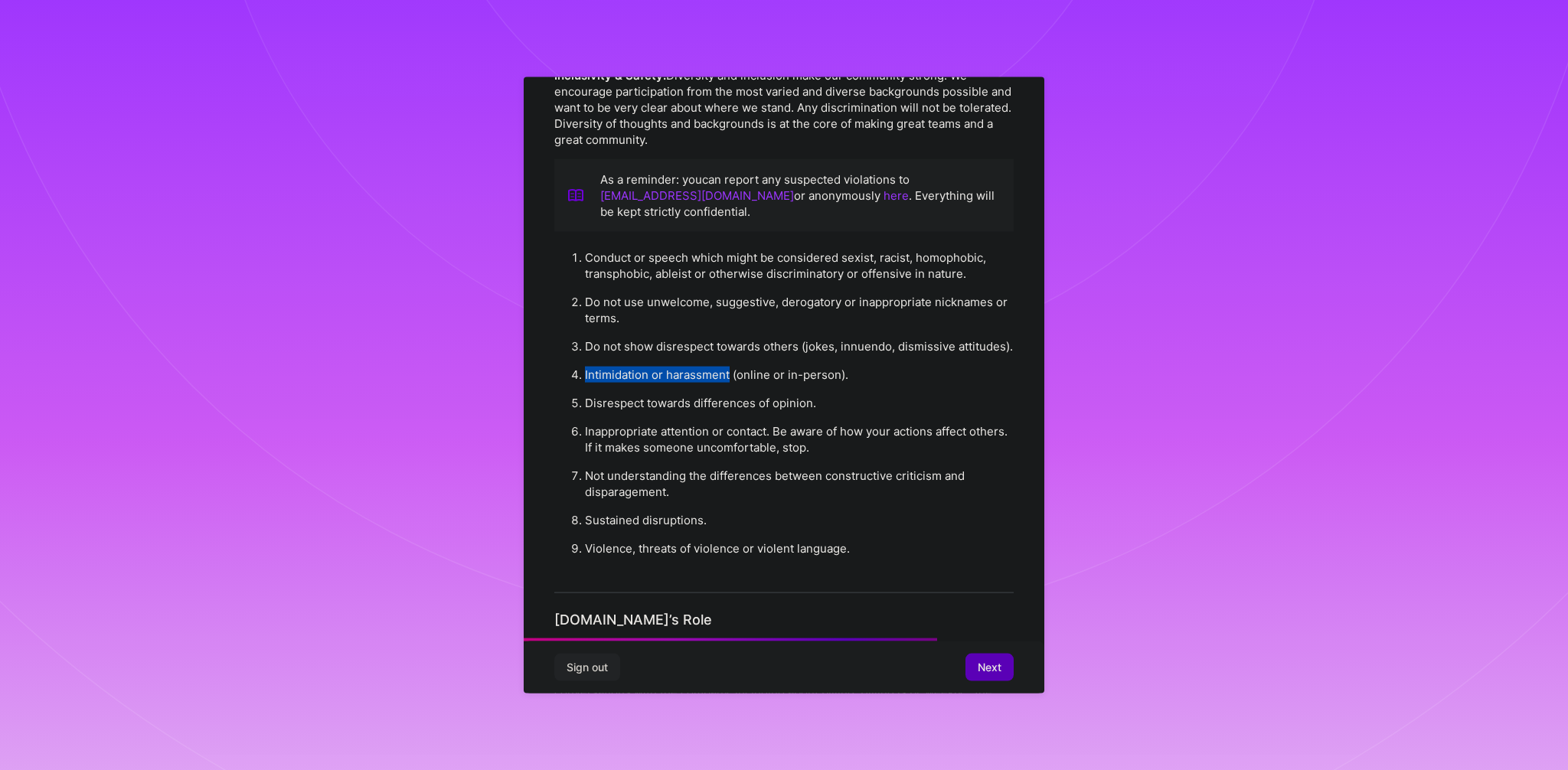
click at [718, 359] on li "Intimidation or harassment (online or in-person)." at bounding box center [799, 373] width 428 height 29
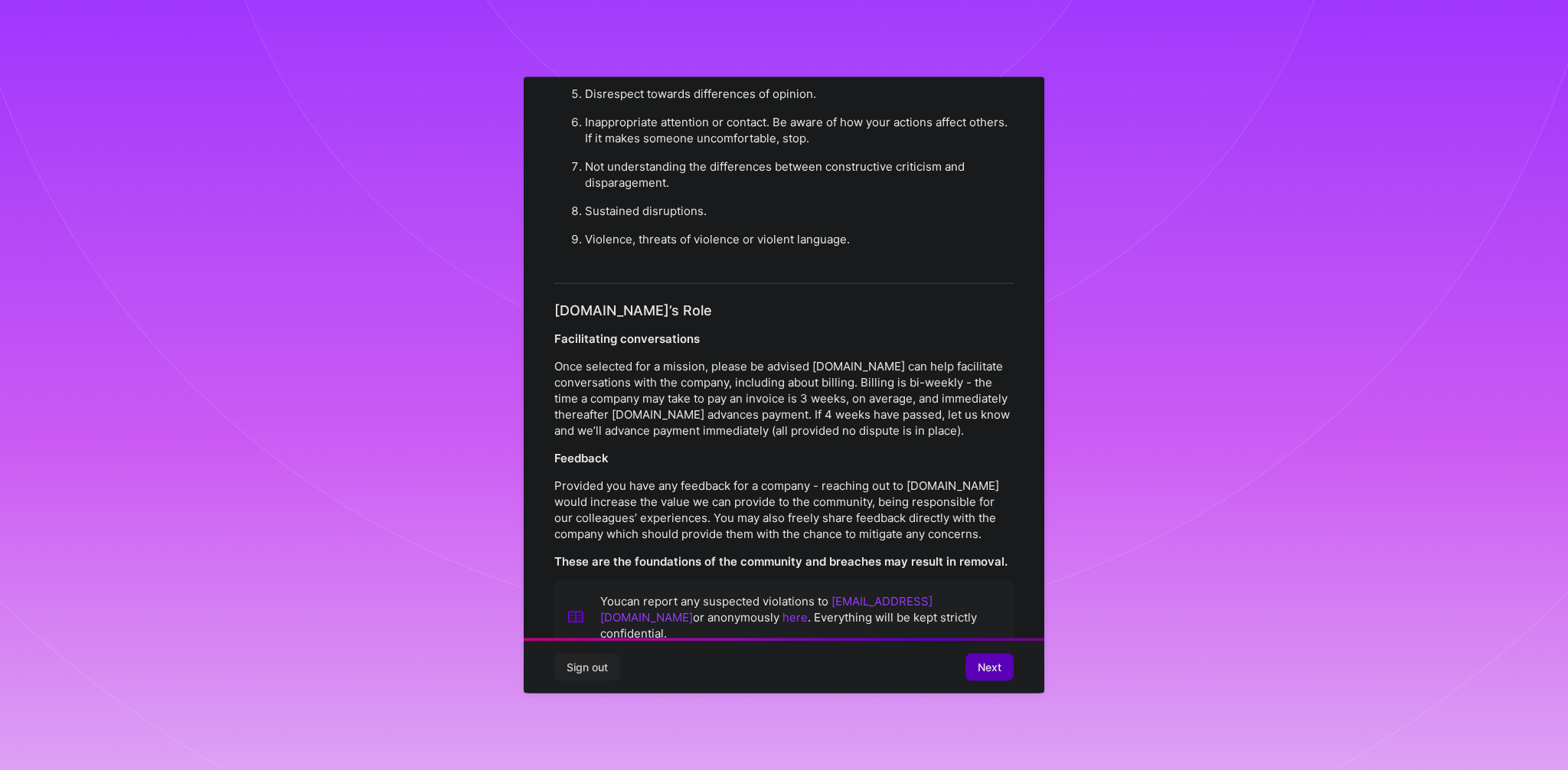
scroll to position [15, 0]
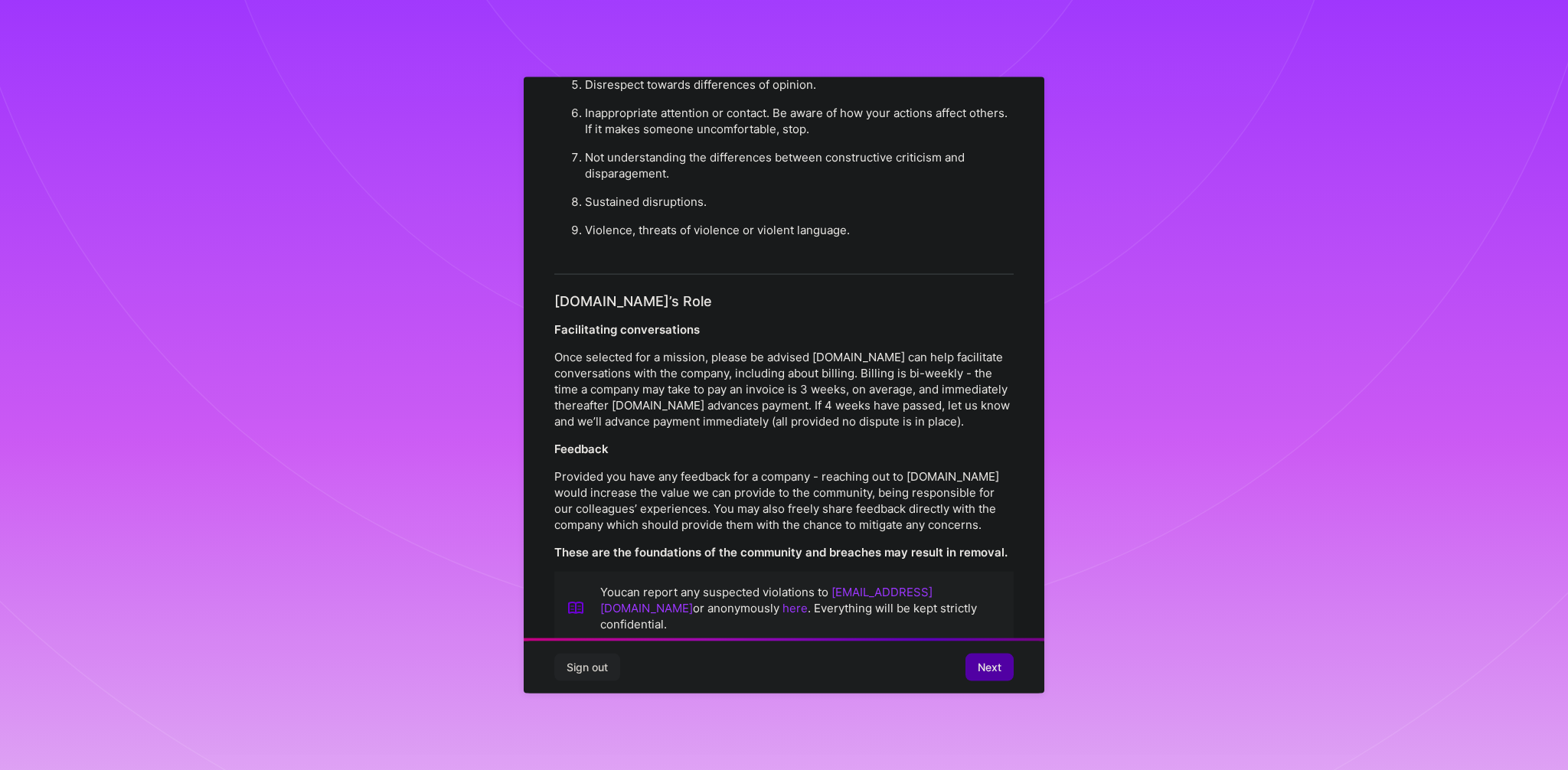
click at [994, 663] on span "Next" at bounding box center [989, 666] width 24 height 15
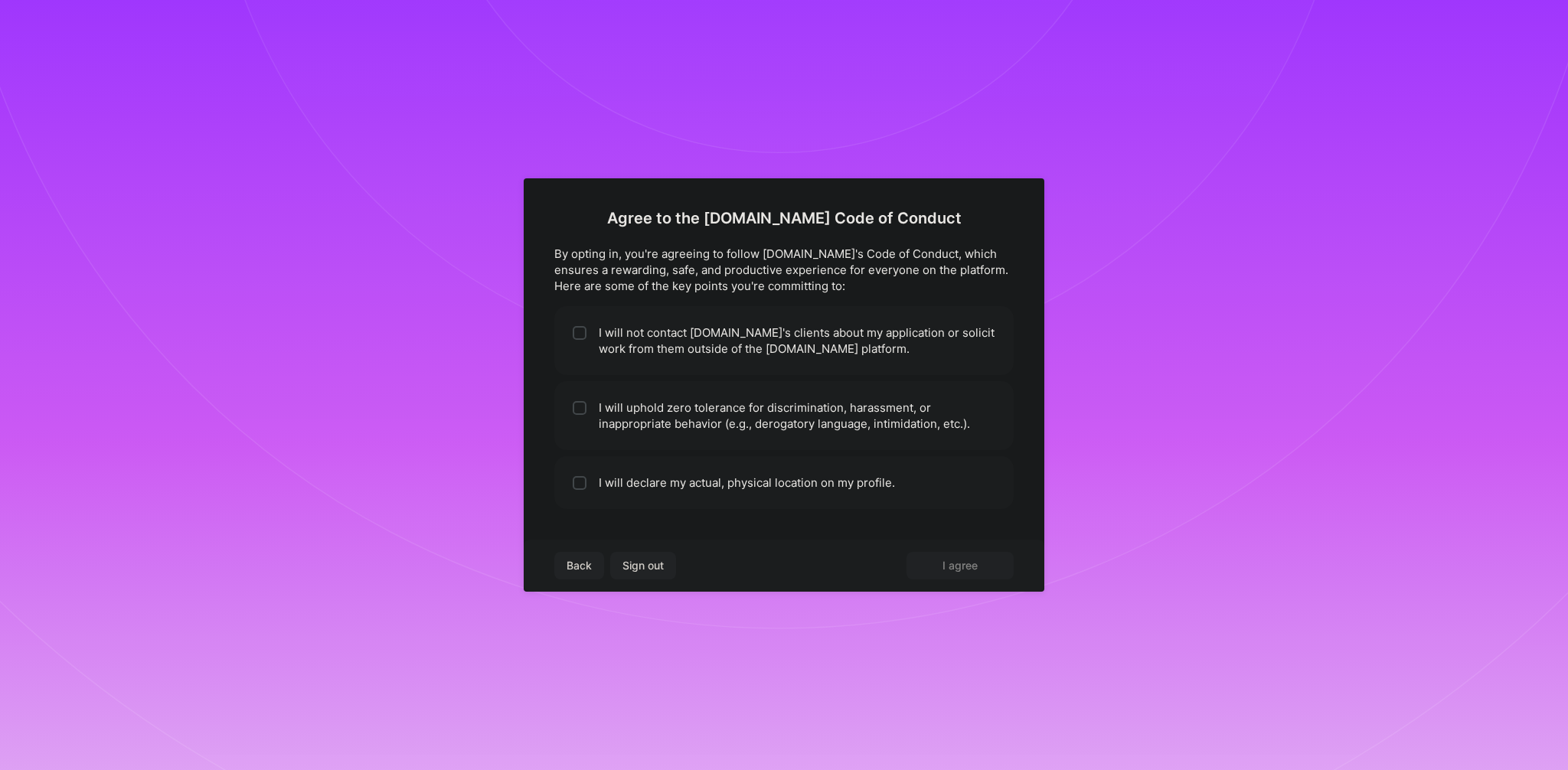
scroll to position [0, 0]
drag, startPoint x: 714, startPoint y: 370, endPoint x: 734, endPoint y: 382, distance: 23.3
click at [735, 354] on li "I will not contact A.Team's clients about my application or solicit work from t…" at bounding box center [784, 340] width 459 height 69
checkbox input "true"
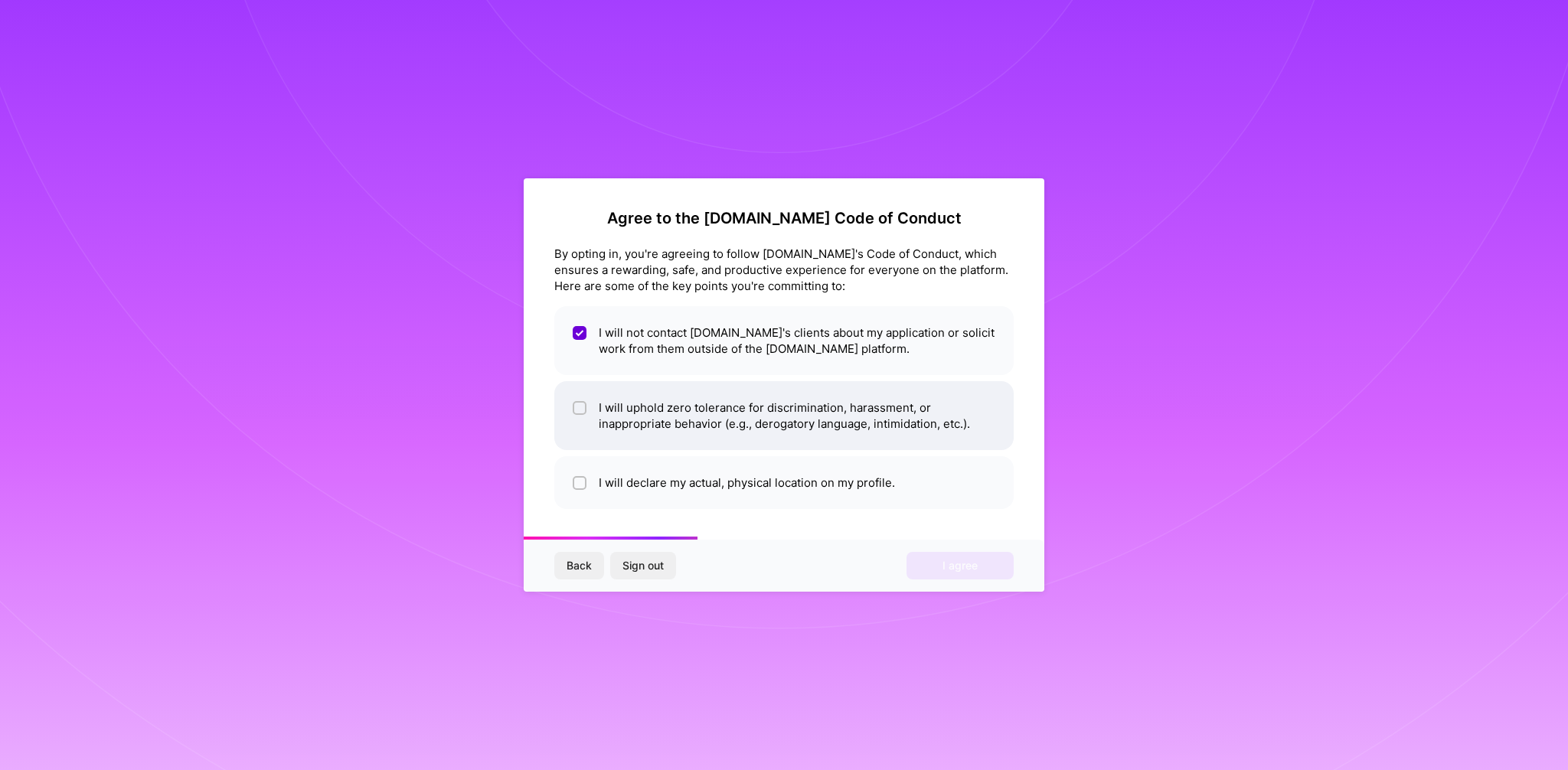
click at [711, 424] on li "I will uphold zero tolerance for discrimination, harassment, or inappropriate b…" at bounding box center [784, 415] width 459 height 69
checkbox input "true"
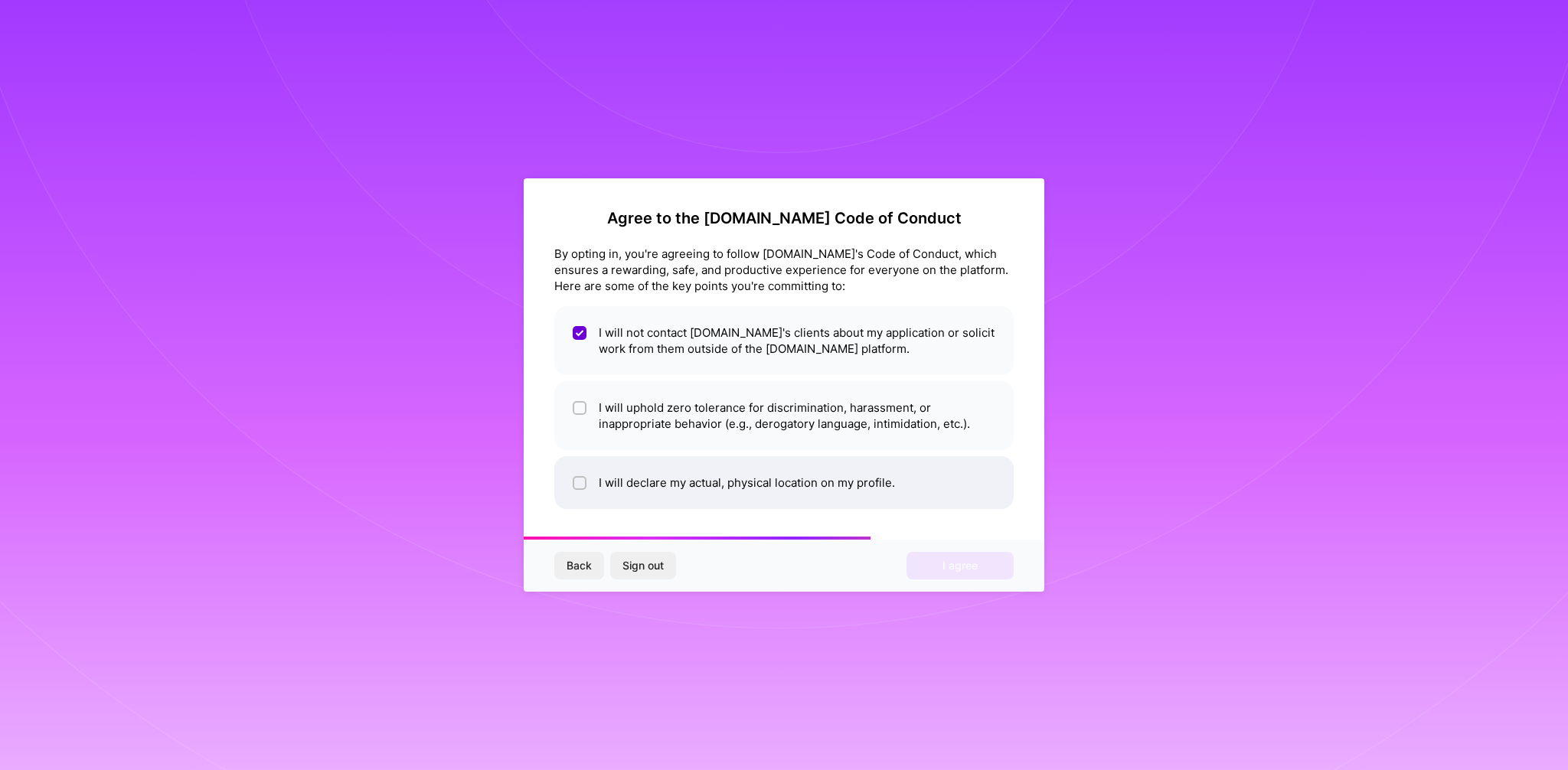
click at [731, 489] on li "I will declare my actual, physical location on my profile." at bounding box center [784, 482] width 459 height 53
checkbox input "true"
click at [945, 561] on span "I agree" at bounding box center [960, 566] width 36 height 15
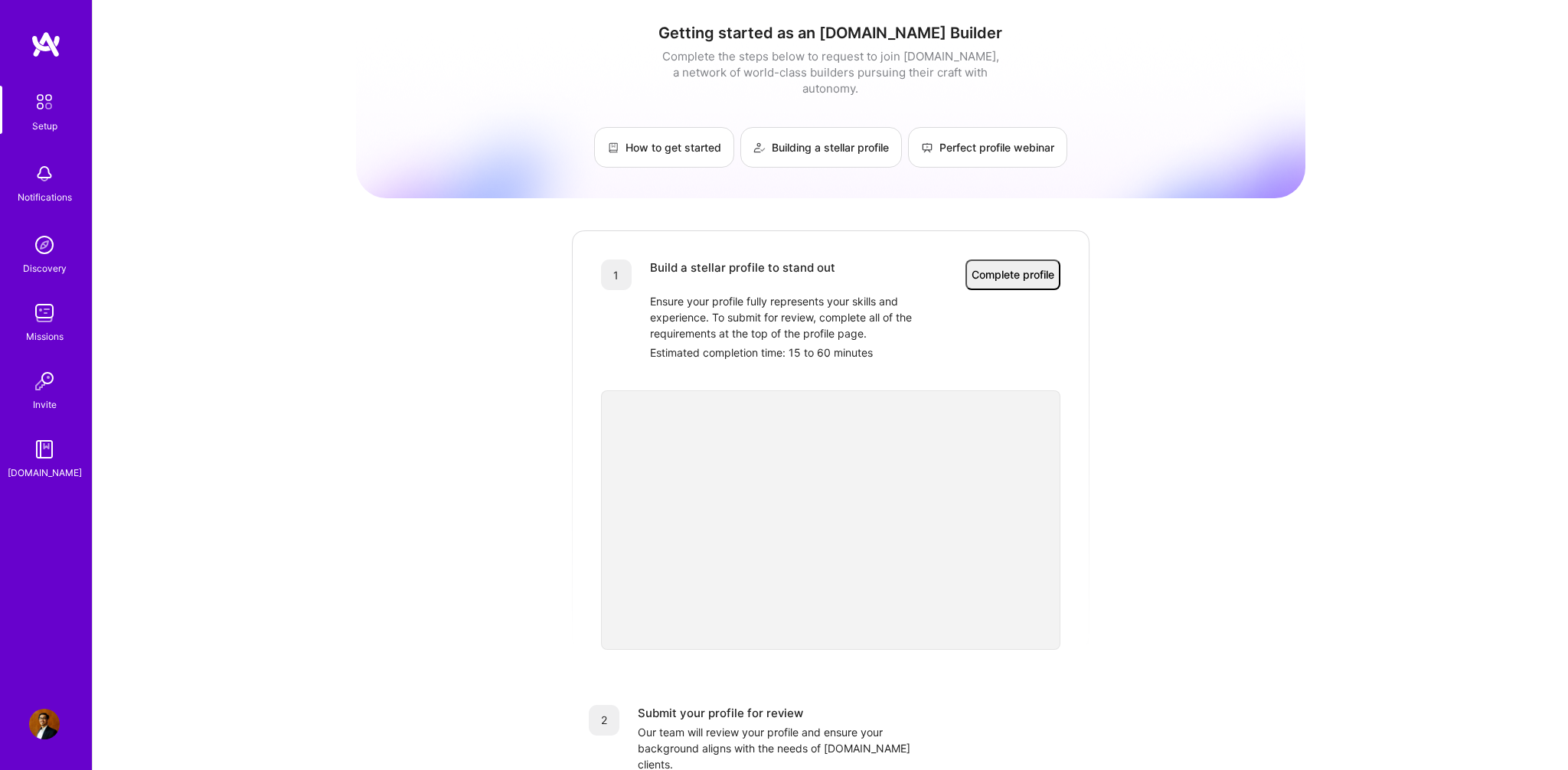
click at [394, 66] on div "Getting started as an A.Team Builder Complete the steps below to request to joi…" at bounding box center [830, 96] width 949 height 144
